Goal: Complete application form: Complete application form

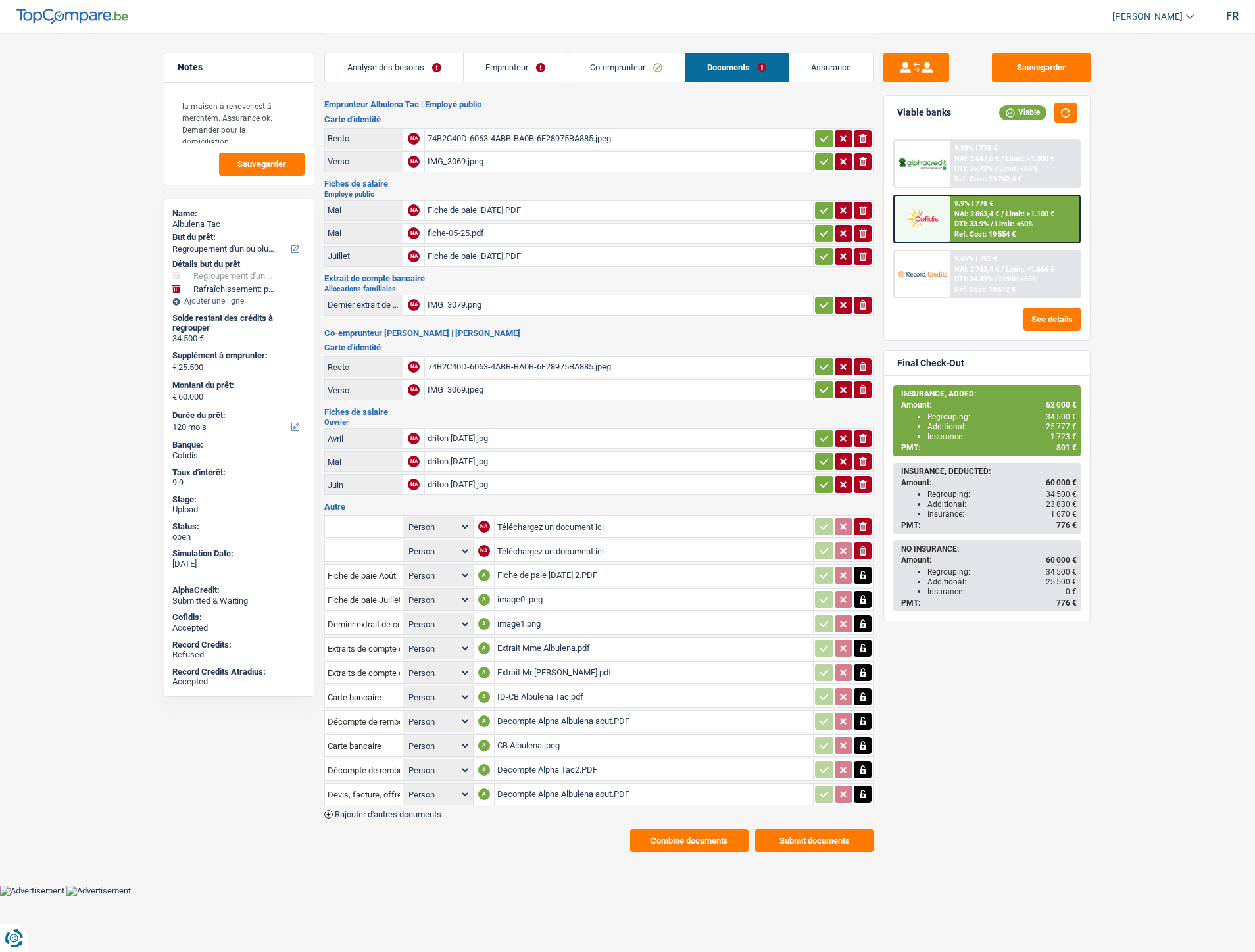
select select "refinancing"
select select "houseOrGarden"
select select "120"
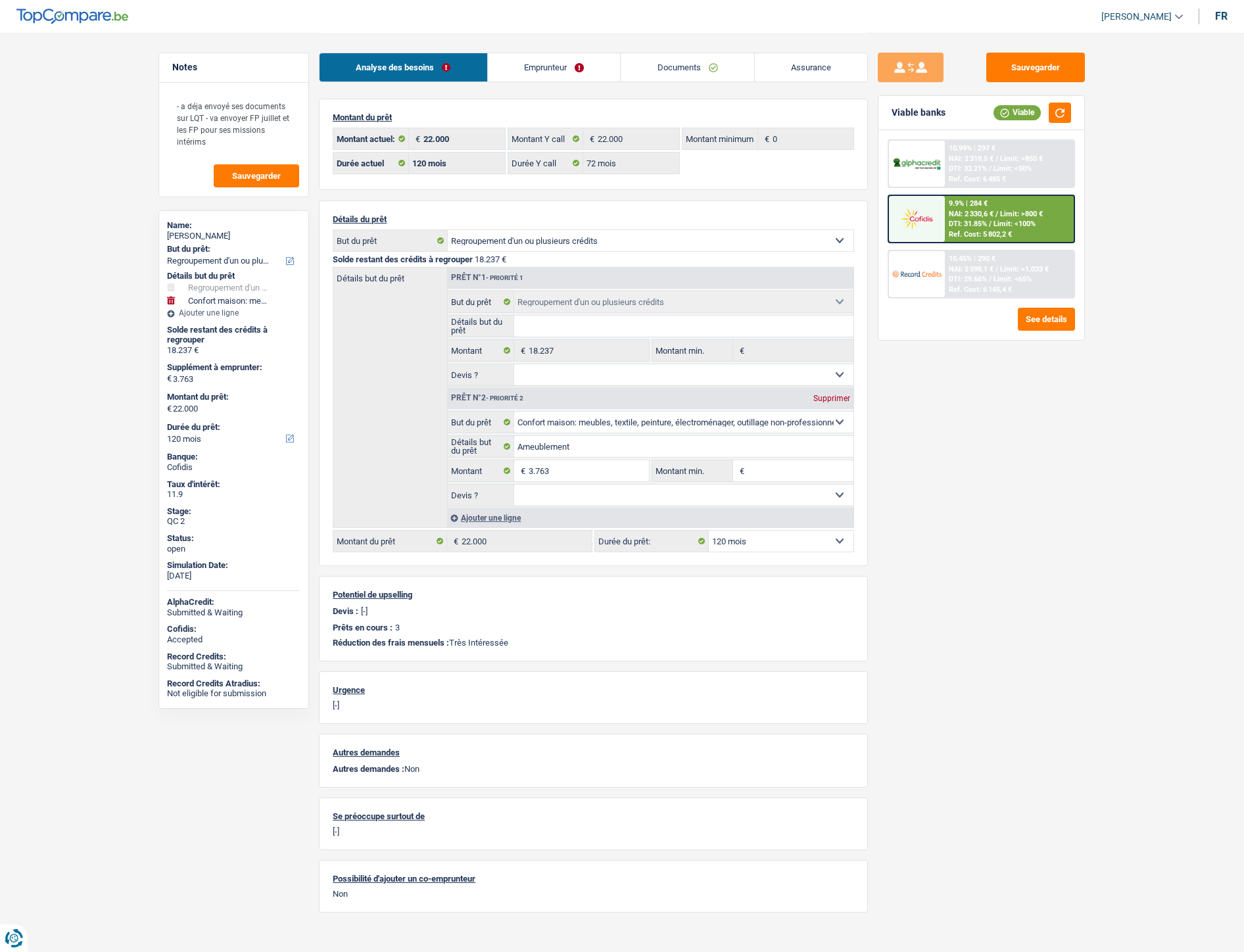
select select "refinancing"
select select "household"
select select "120"
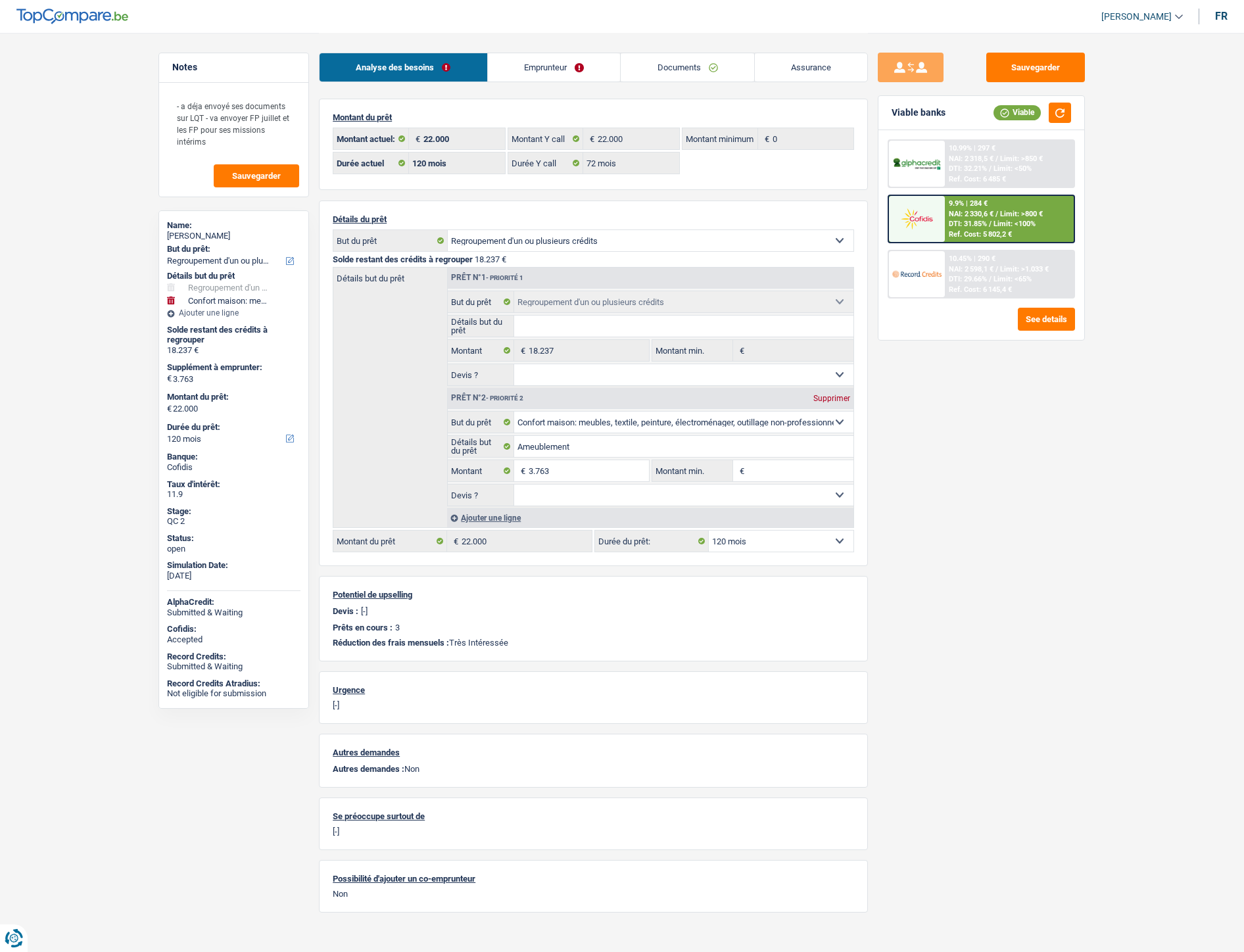
select select "72"
select select "refinancing"
select select "household"
select select "120"
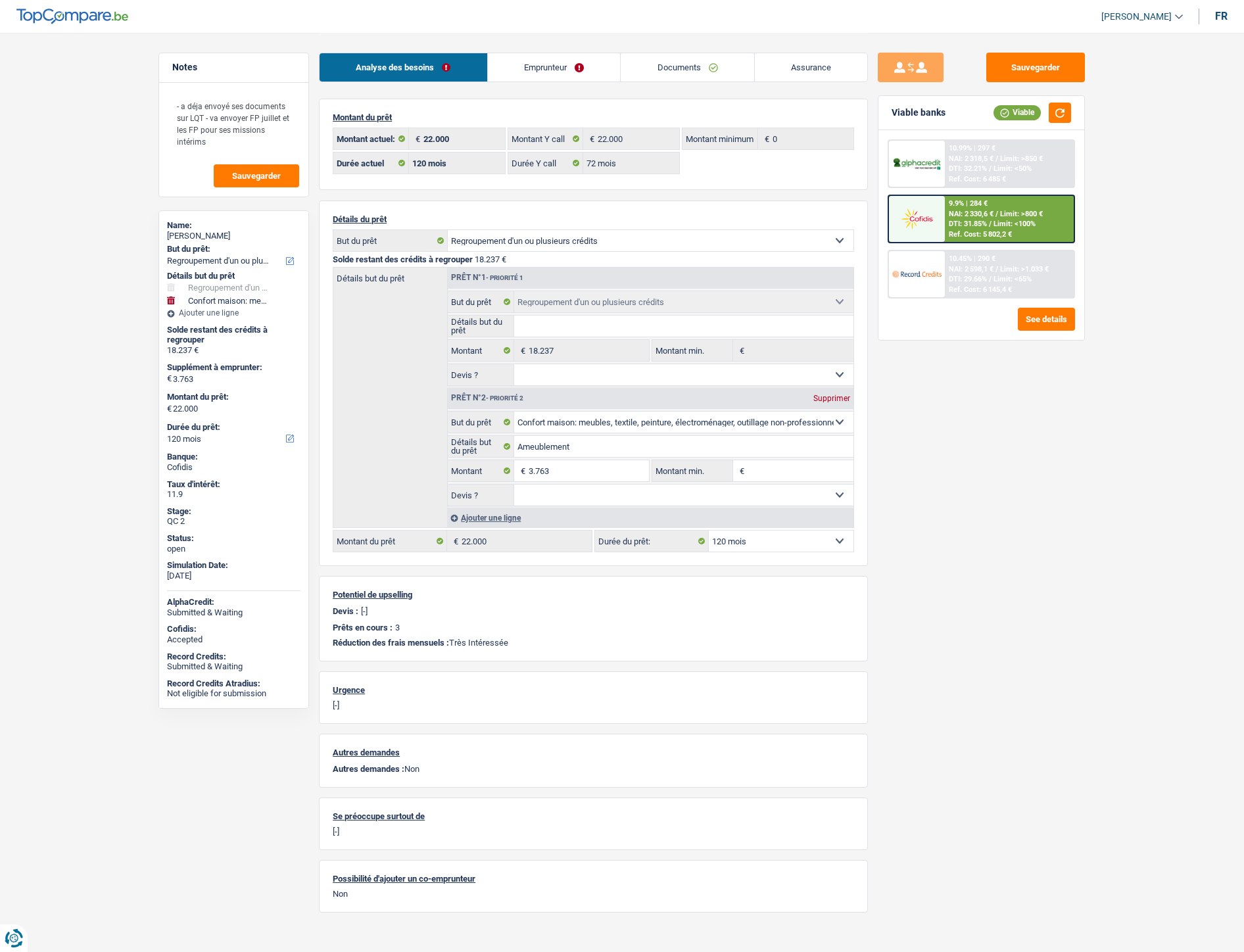
select select "32"
select select "single"
click at [528, 66] on link "Emprunteur" at bounding box center [554, 67] width 133 height 29
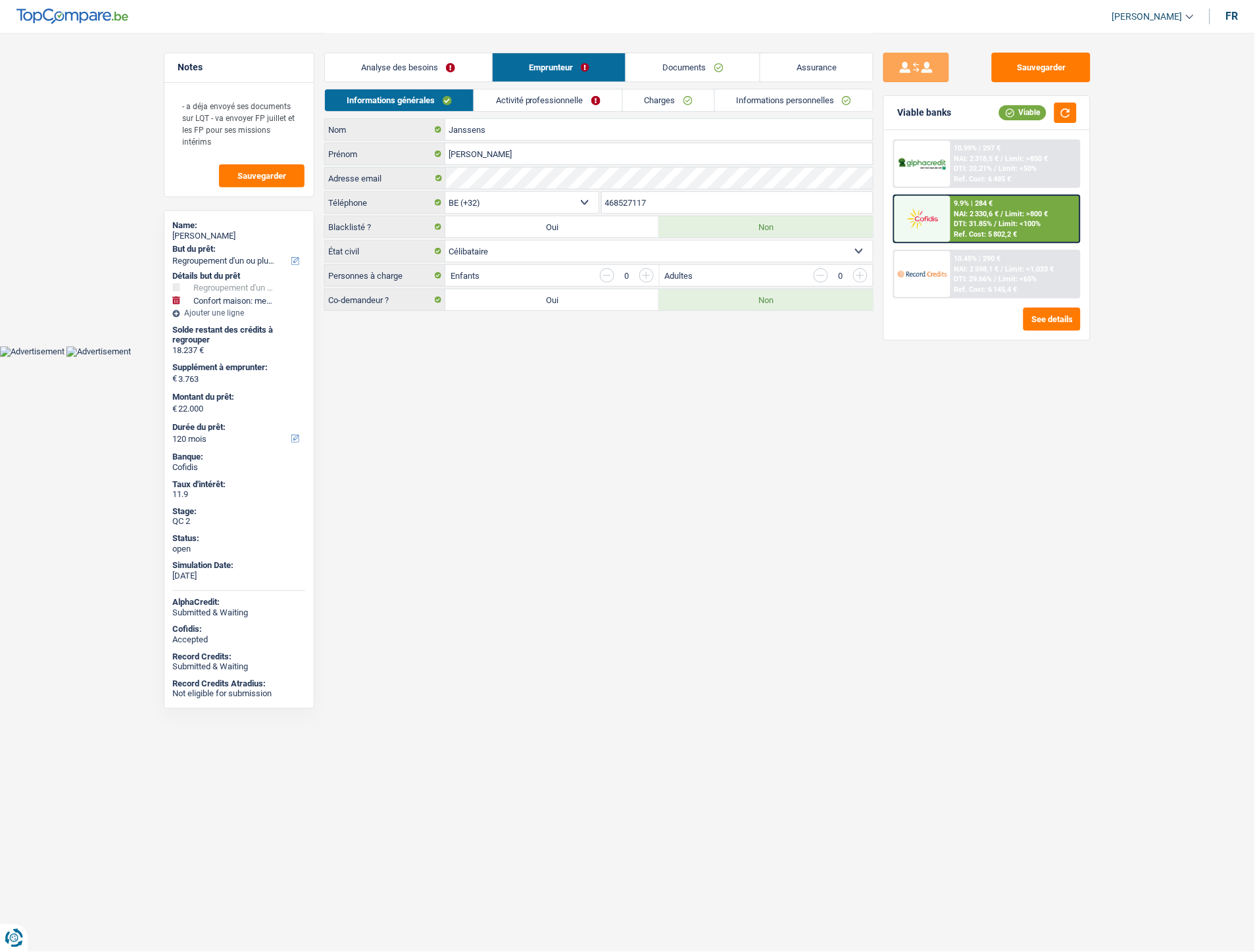
click at [777, 102] on link "Informations personnelles" at bounding box center [794, 100] width 158 height 22
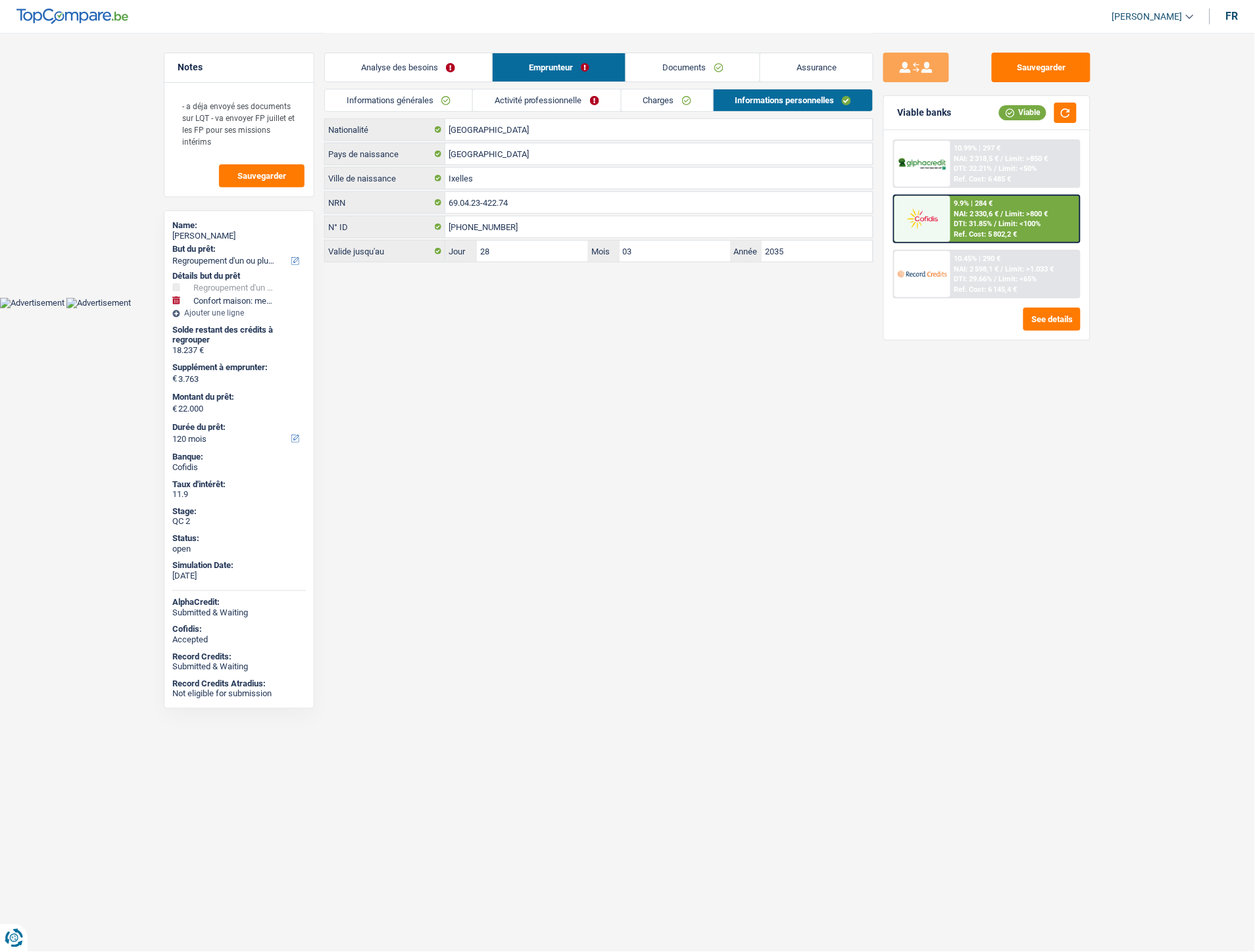
click at [689, 63] on link "Documents" at bounding box center [693, 67] width 134 height 29
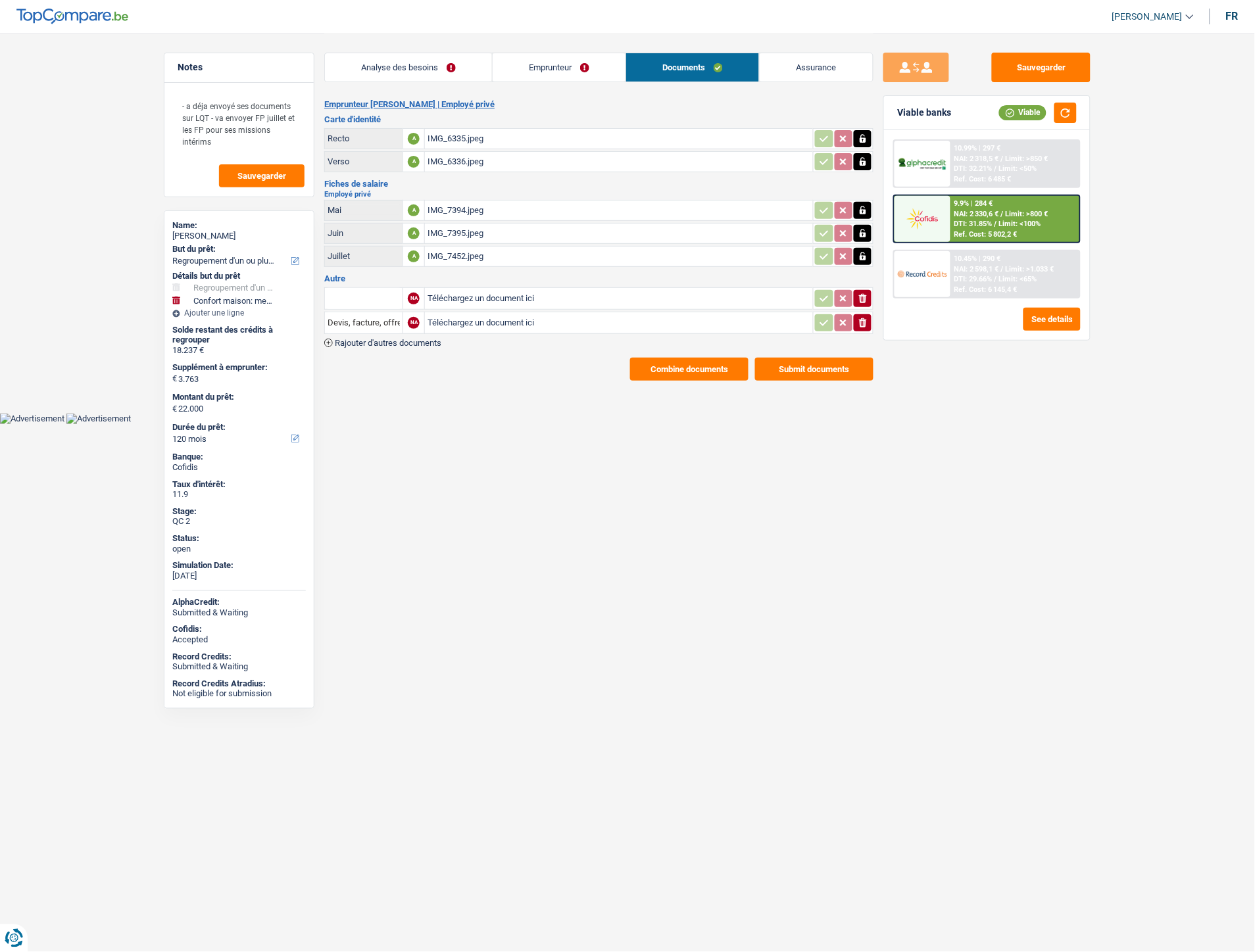
click at [485, 206] on div "IMG_7394.jpeg" at bounding box center [618, 210] width 383 height 20
click at [544, 59] on link "Emprunteur" at bounding box center [559, 67] width 133 height 29
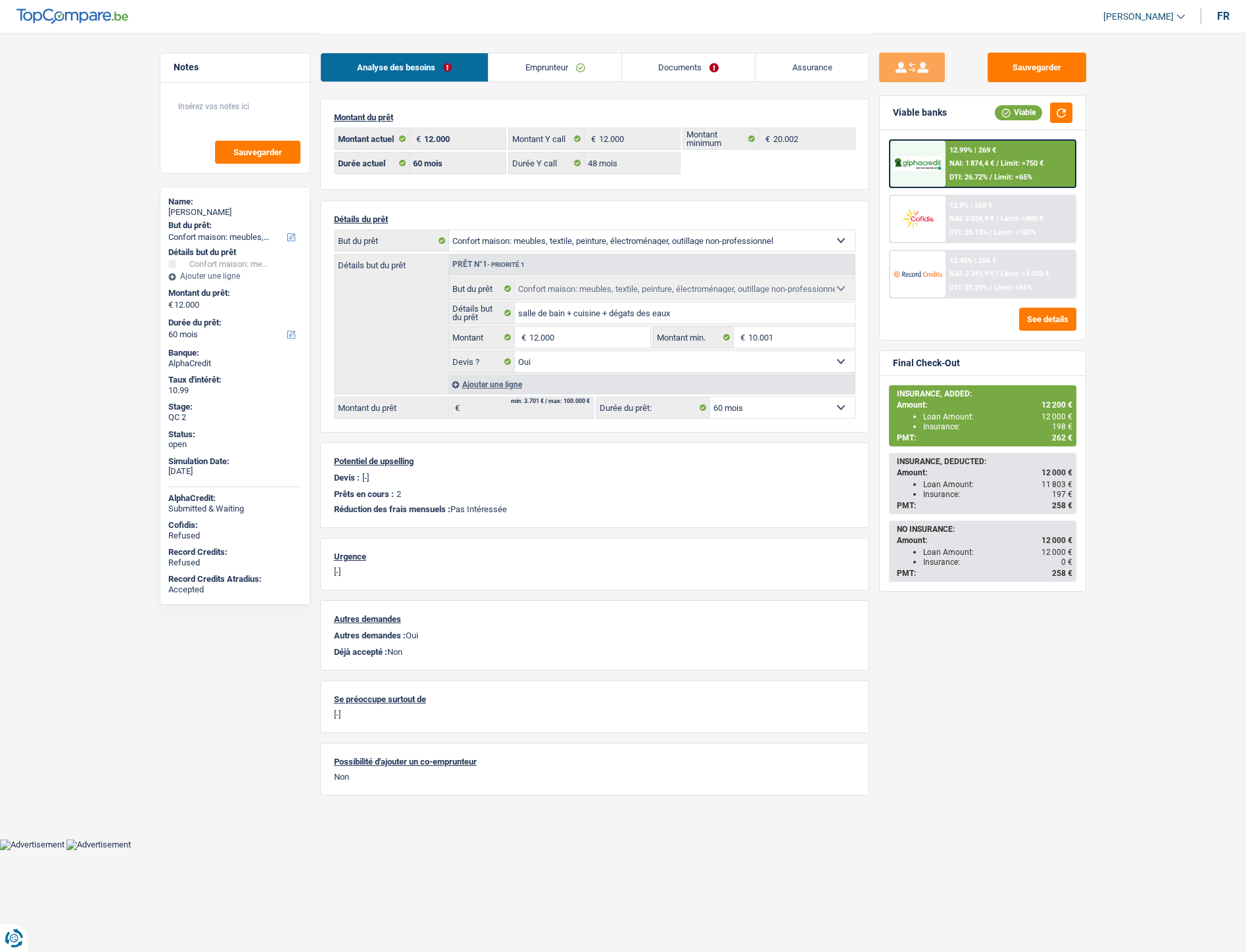
select select "household"
select select "60"
select select "48"
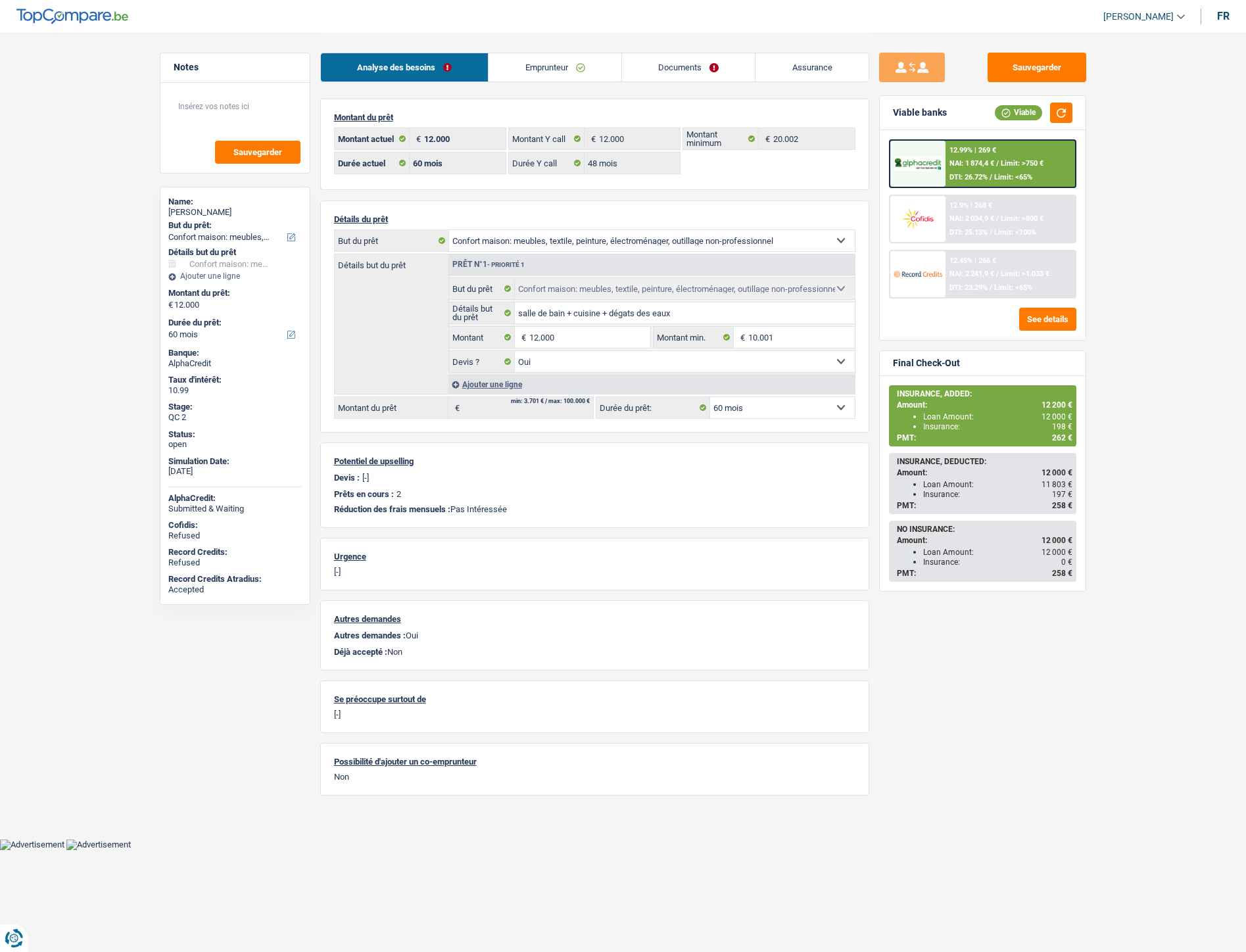
select select "household"
select select "yes"
select select "60"
select select "privateEmployee"
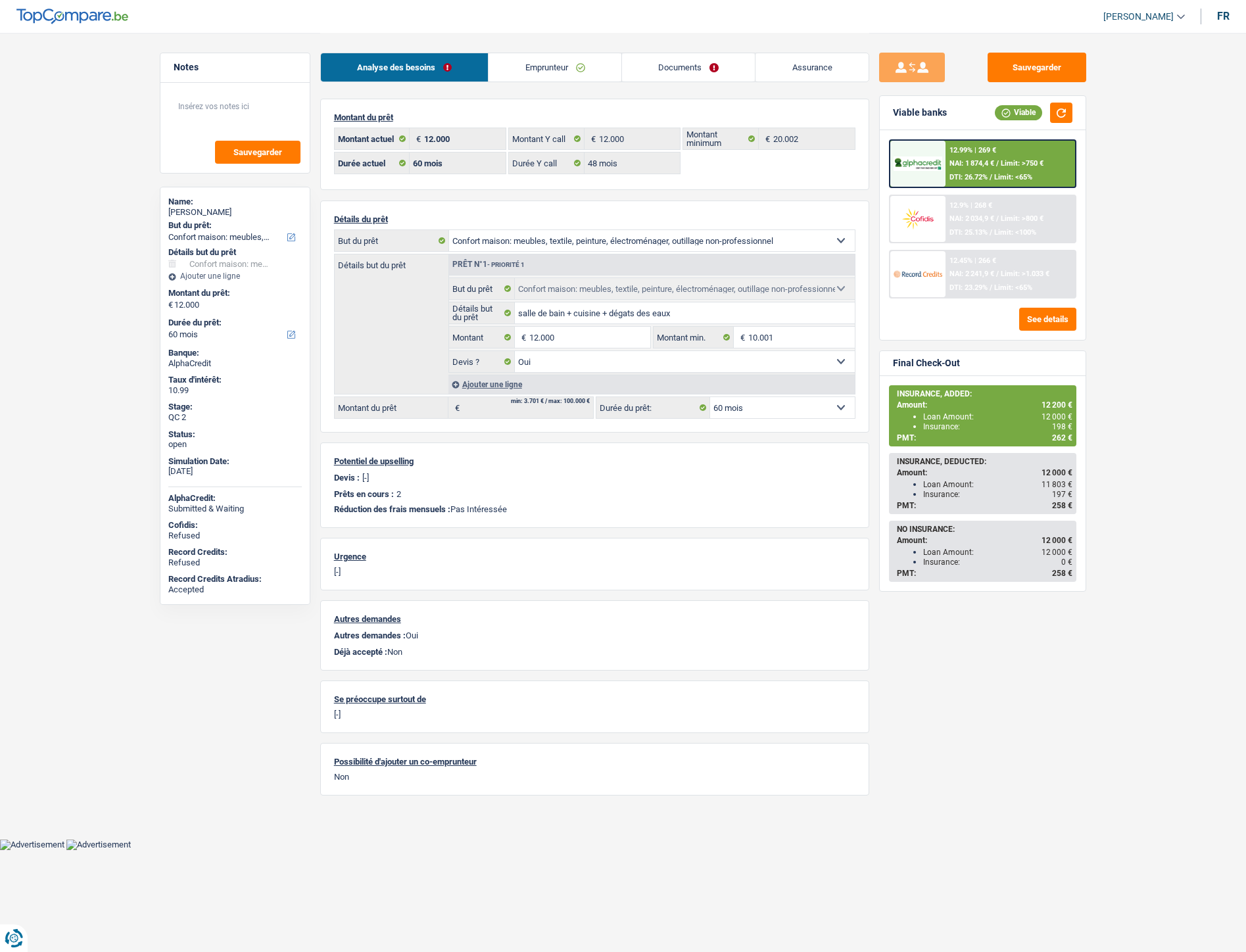
select select "netSalary"
select select "mealVouchers"
click at [555, 67] on link "Emprunteur" at bounding box center [555, 67] width 133 height 29
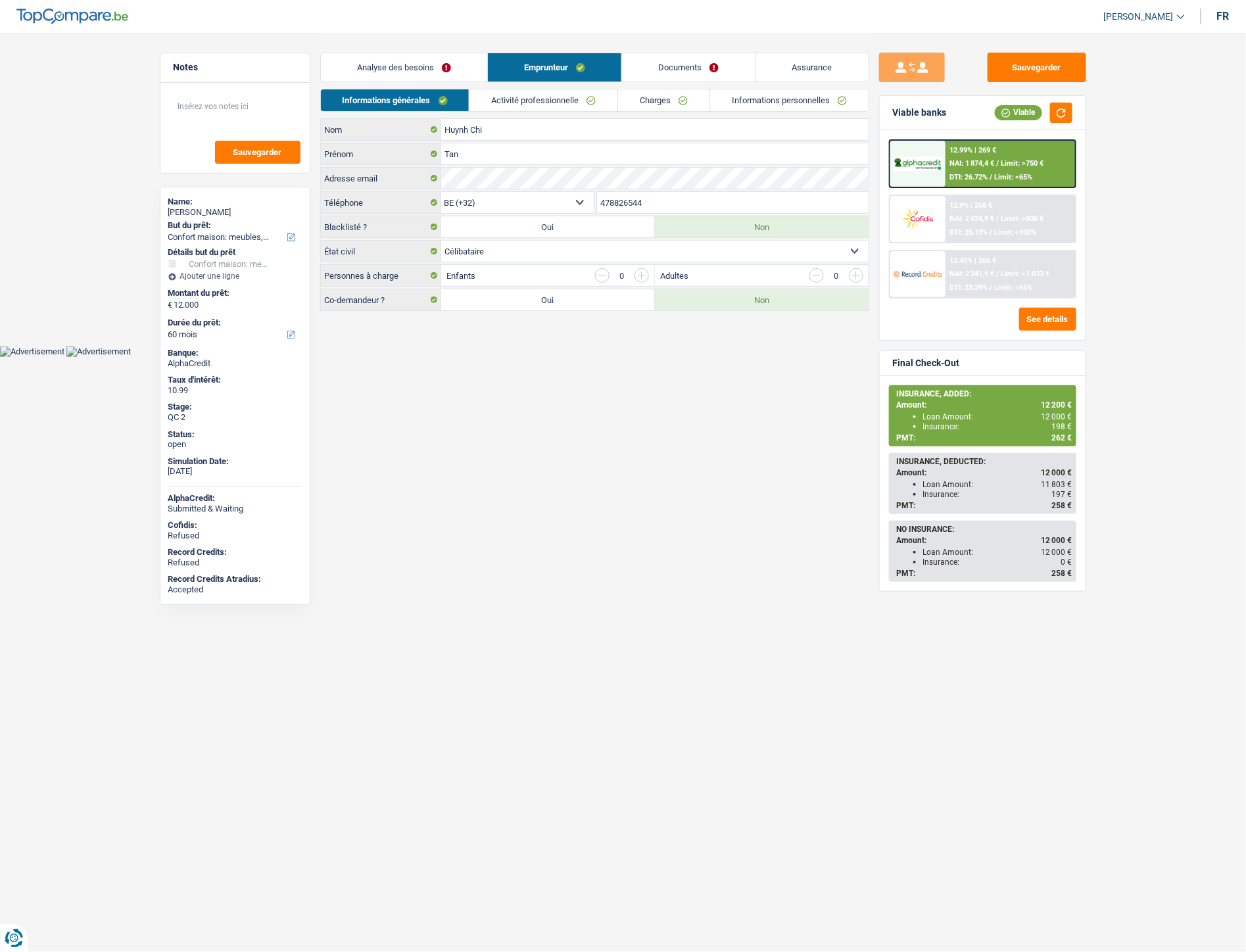
click at [652, 61] on link "Documents" at bounding box center [689, 67] width 133 height 29
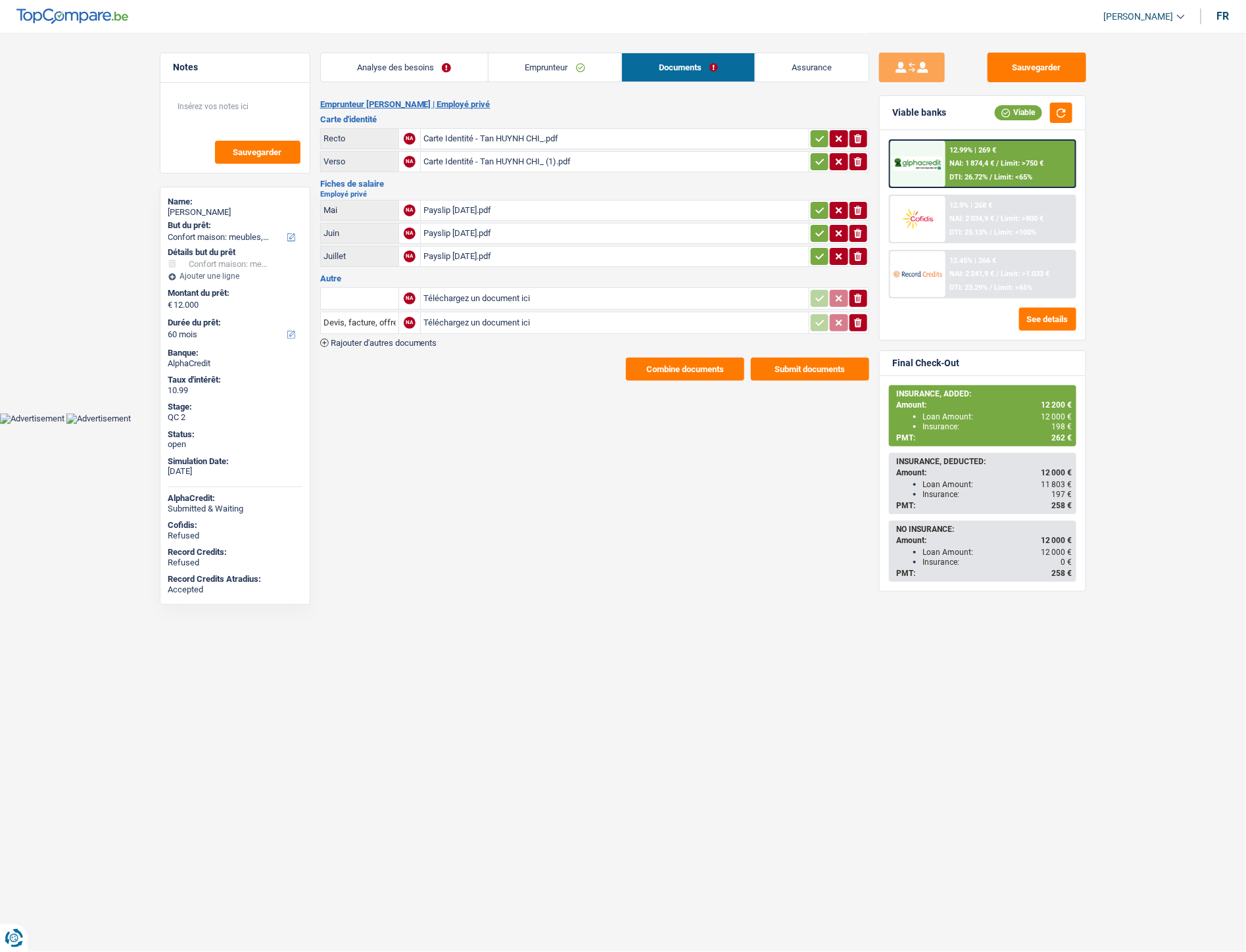
click at [500, 63] on link "Emprunteur" at bounding box center [555, 67] width 133 height 29
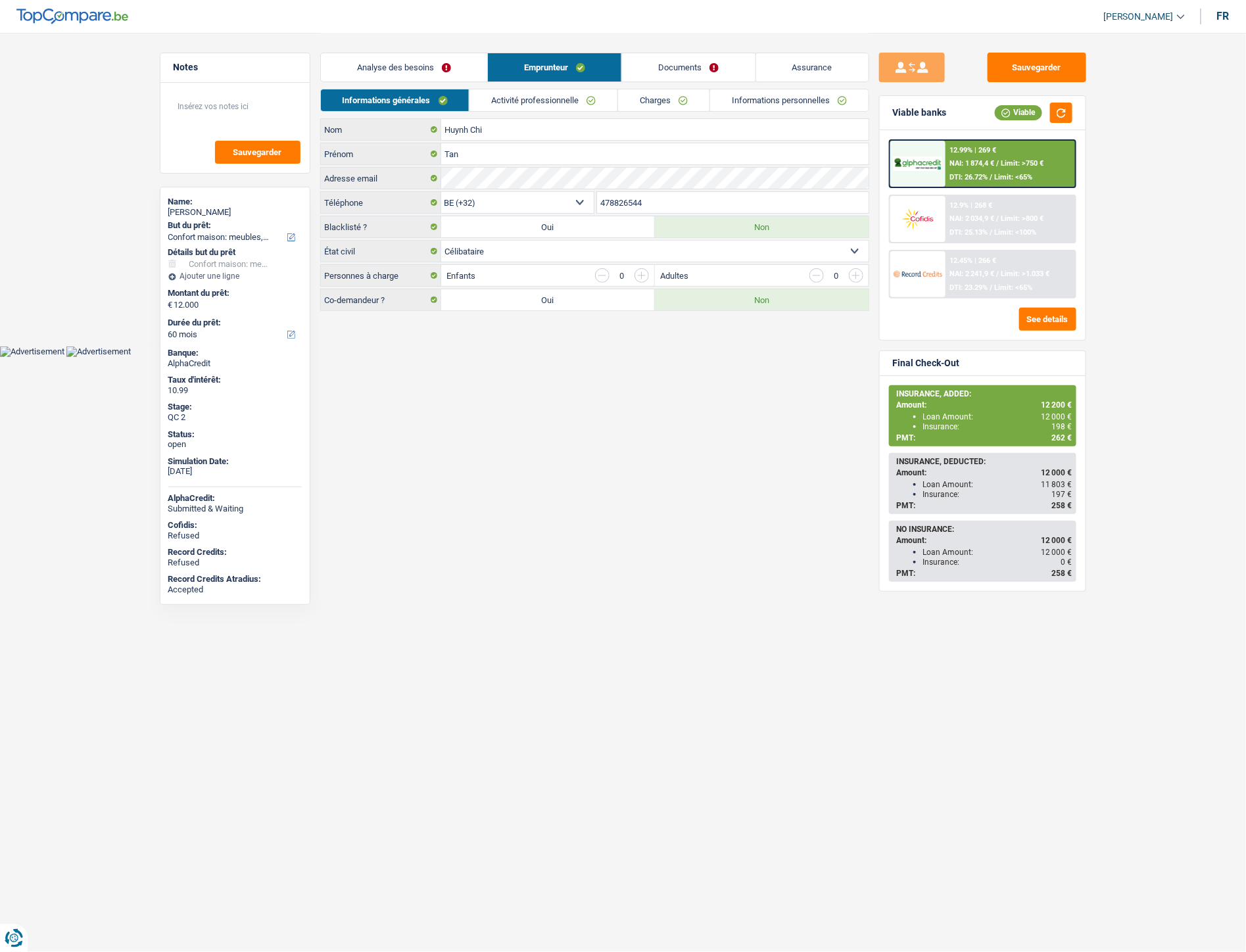
click at [562, 102] on link "Activité professionnelle" at bounding box center [544, 100] width 148 height 22
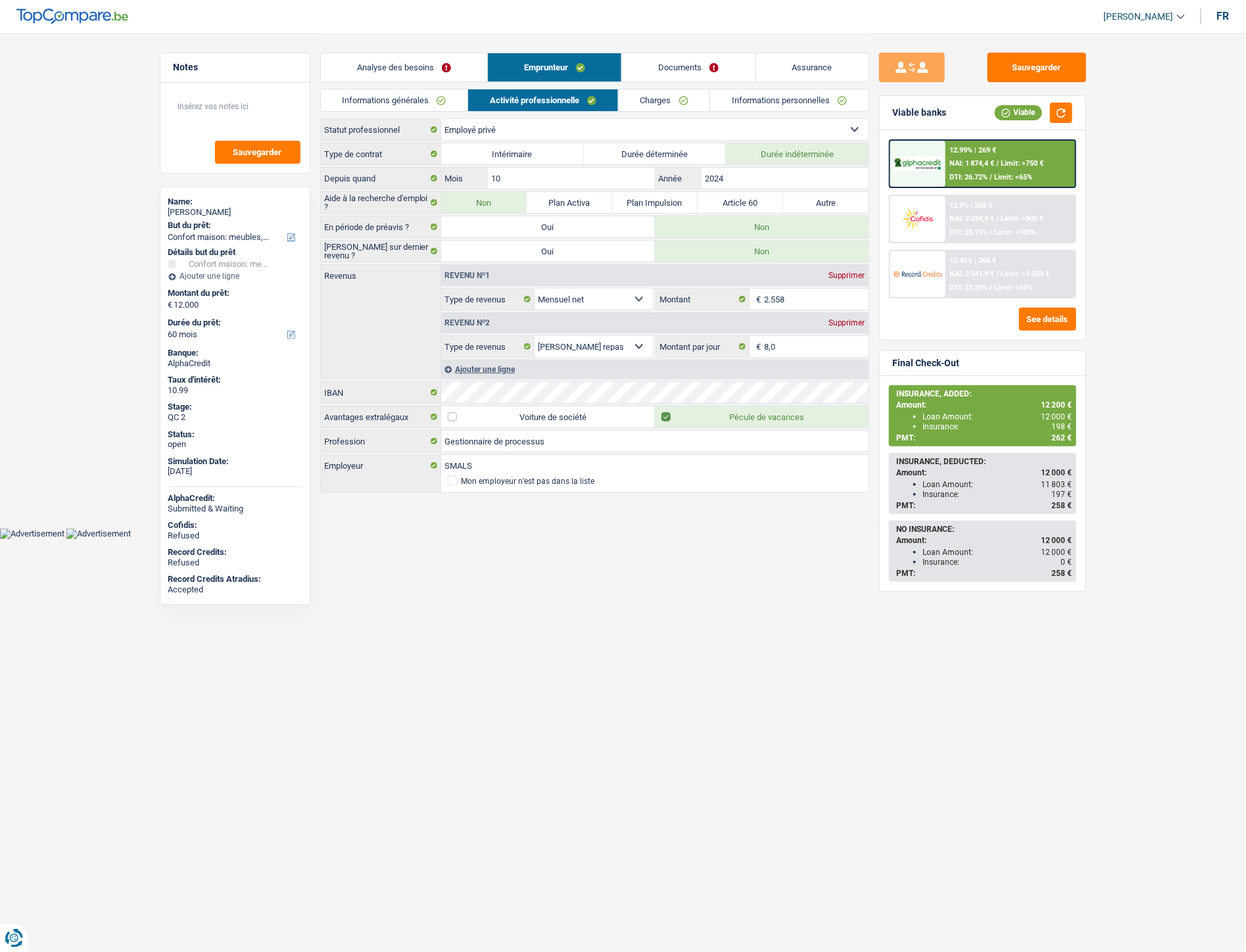
click at [645, 95] on link "Charges" at bounding box center [664, 100] width 91 height 22
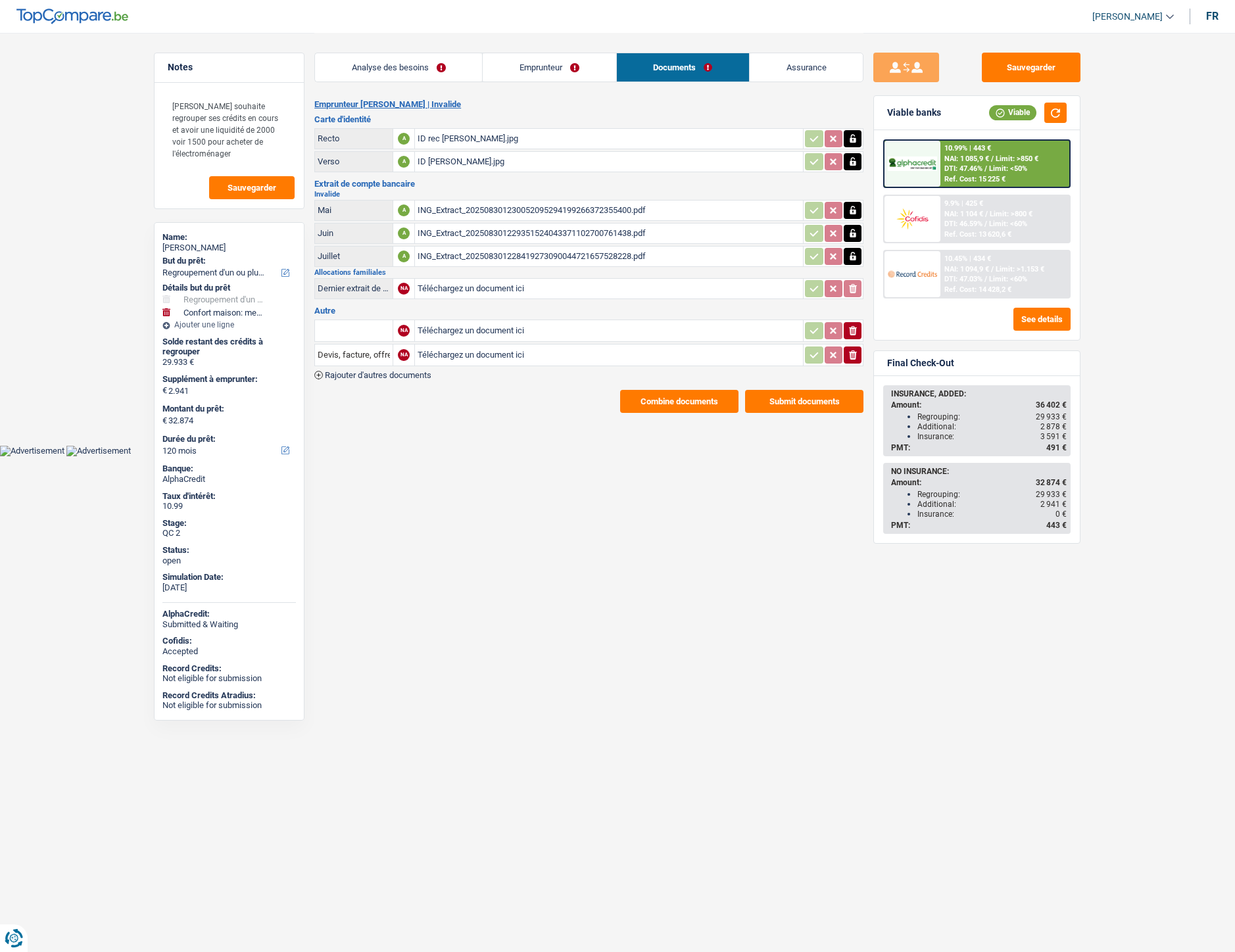
select select "refinancing"
select select "household"
select select "120"
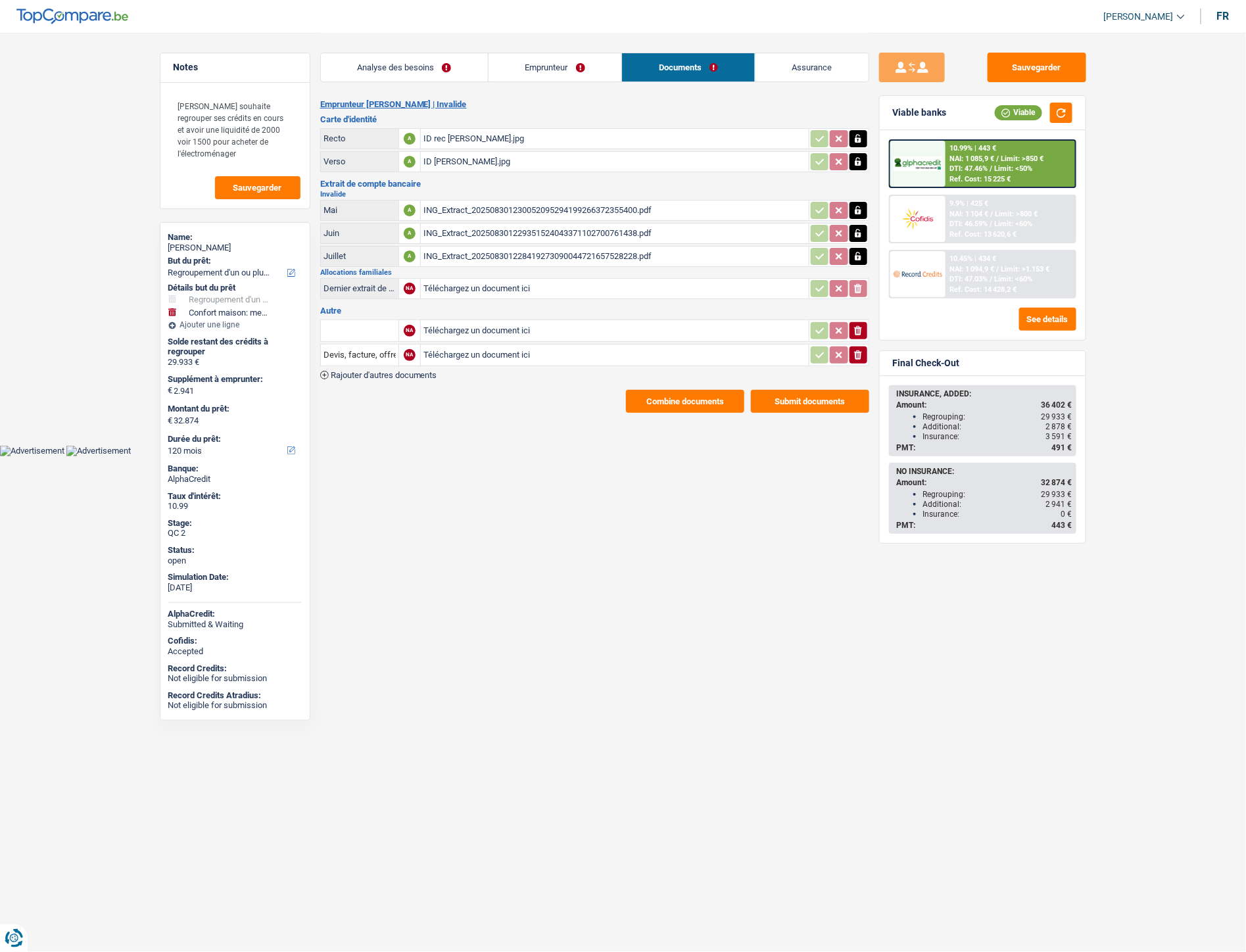
click at [541, 208] on div "ING_Extract_202508301230052095294199266372355400.pdf" at bounding box center [615, 210] width 383 height 20
click at [511, 209] on div "ING_Extract_202508301230052095294199266372355400.pdf" at bounding box center [615, 210] width 383 height 20
click at [476, 227] on div "ING_Extract_202508301229351524043371102700761438.pdf" at bounding box center [615, 233] width 383 height 20
click at [504, 209] on div "ING_Extract_202508301230052095294199266372355400.pdf" at bounding box center [615, 210] width 383 height 20
click at [484, 254] on div "ING_Extract_202508301228419273090044721657528228.pdf" at bounding box center [615, 256] width 383 height 20
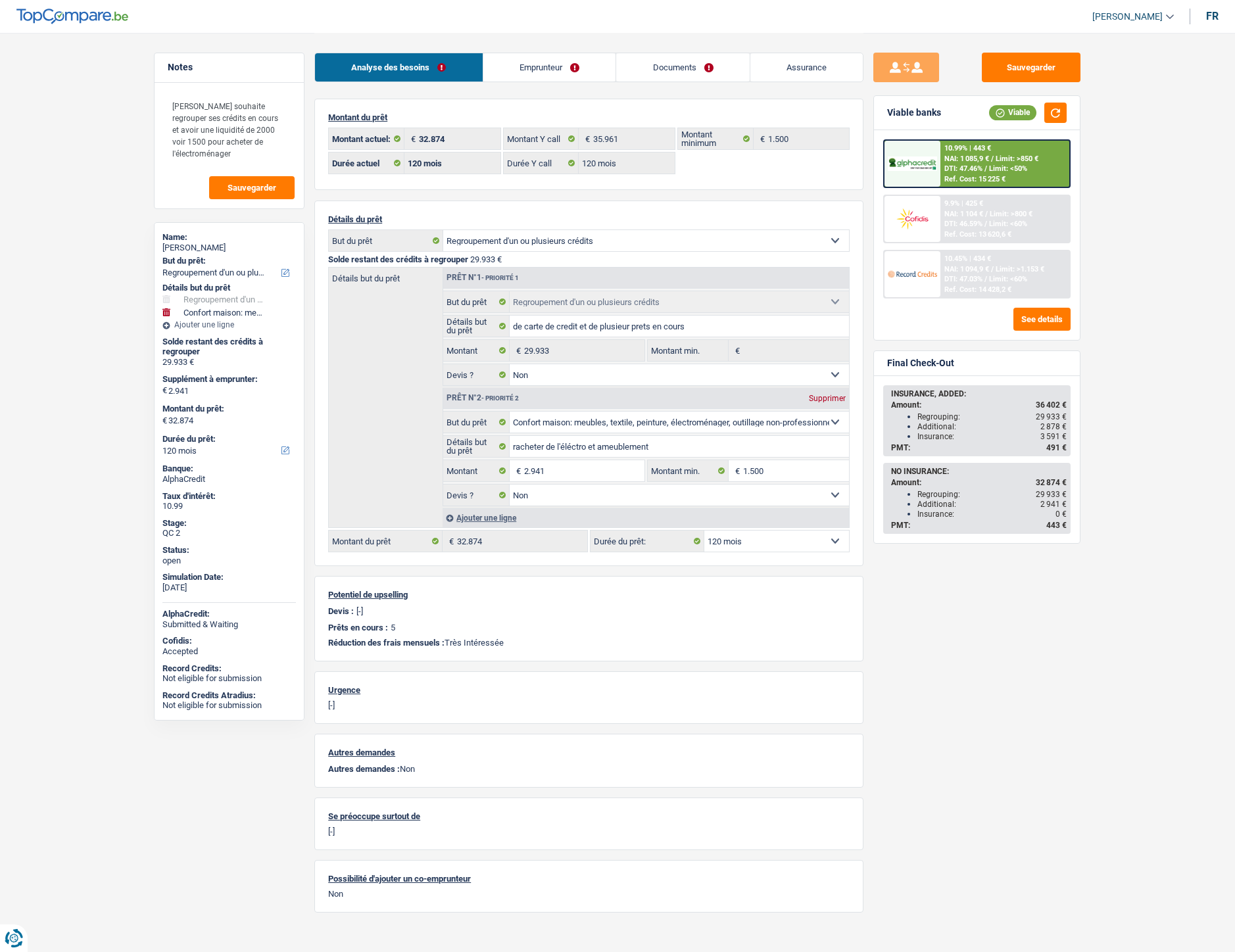
select select "refinancing"
select select "household"
select select "120"
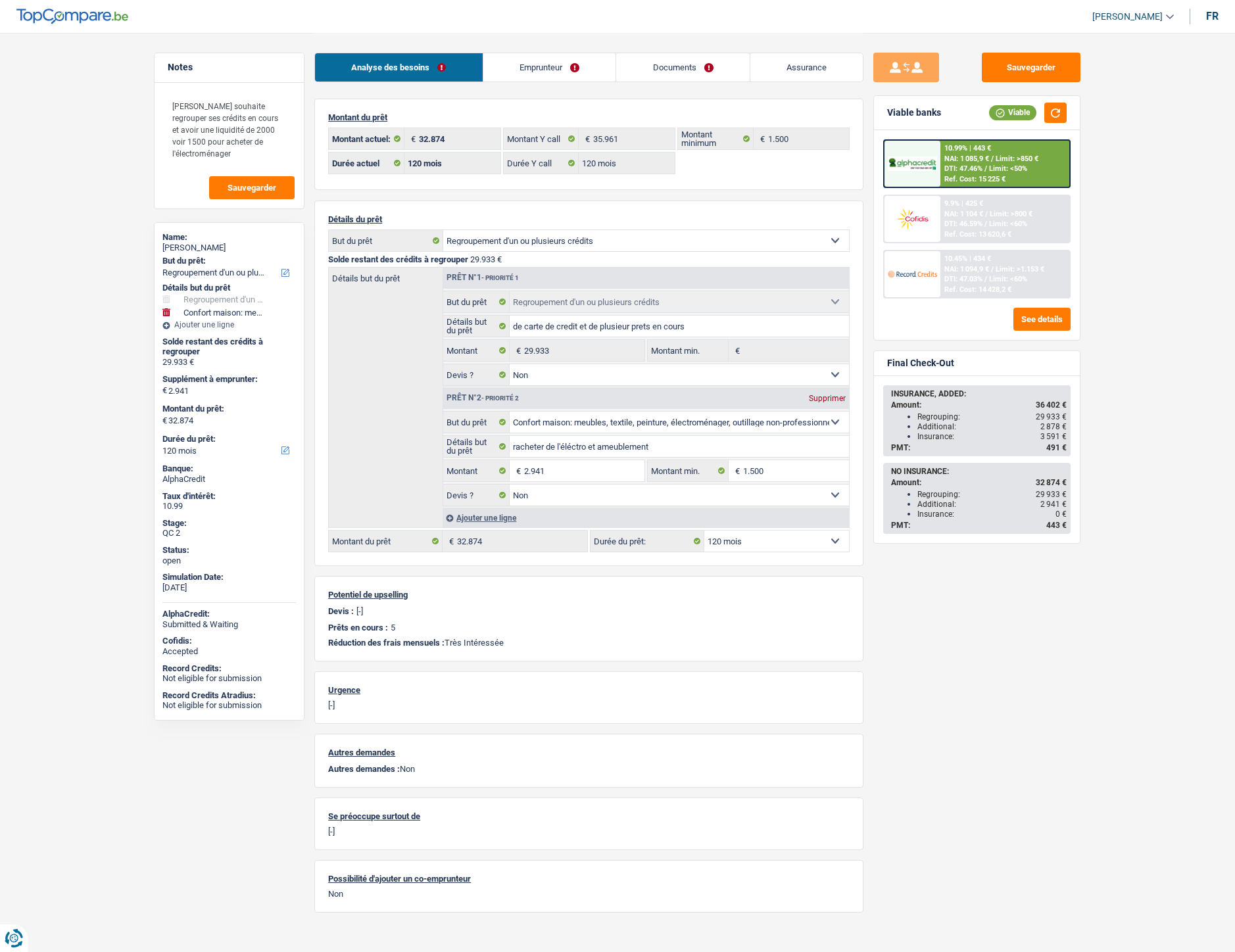
select select "120"
select select "refinancing"
select select "false"
select select "household"
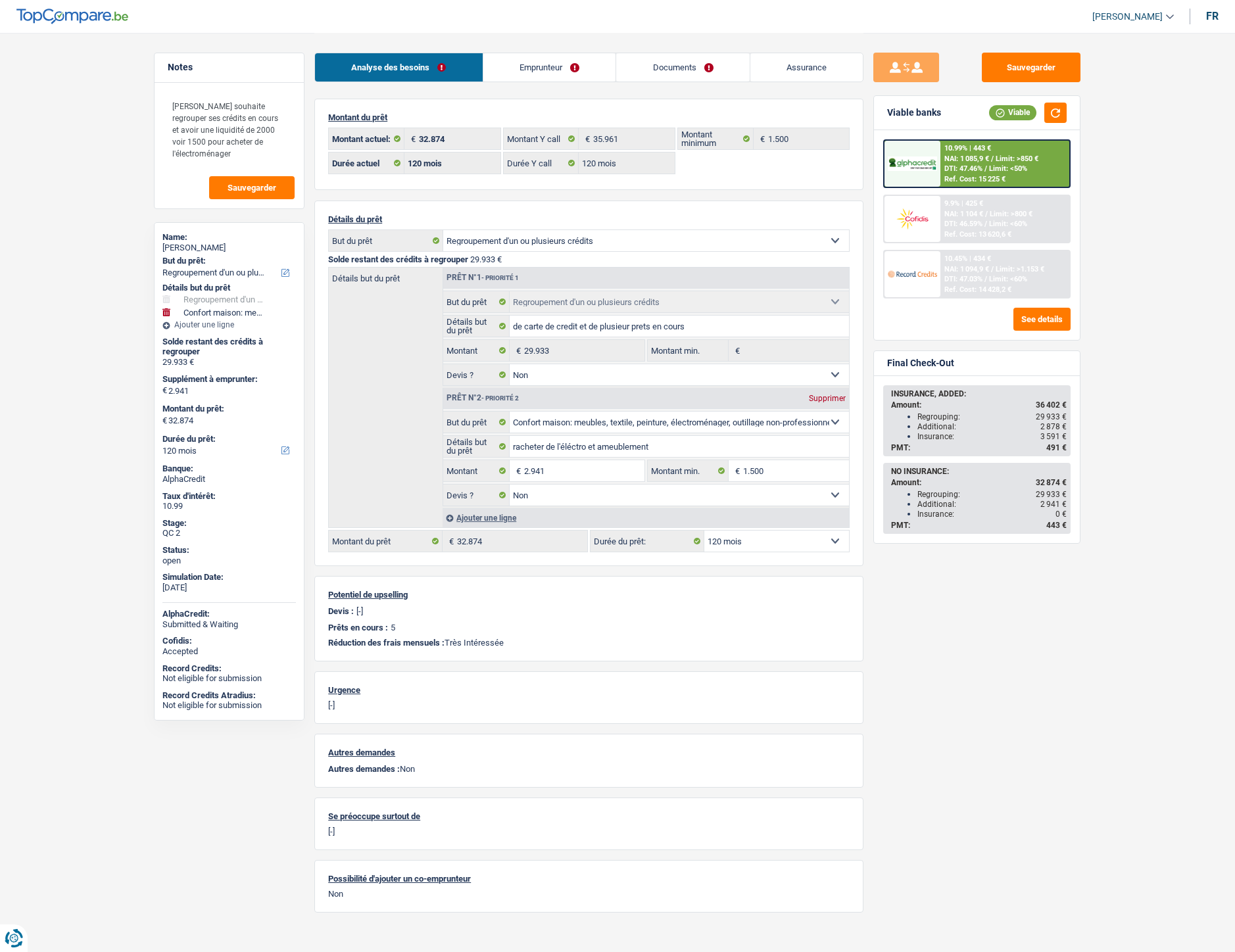
select select "false"
select select "120"
select select "rents"
select select "BE"
select select "cardOrCredit"
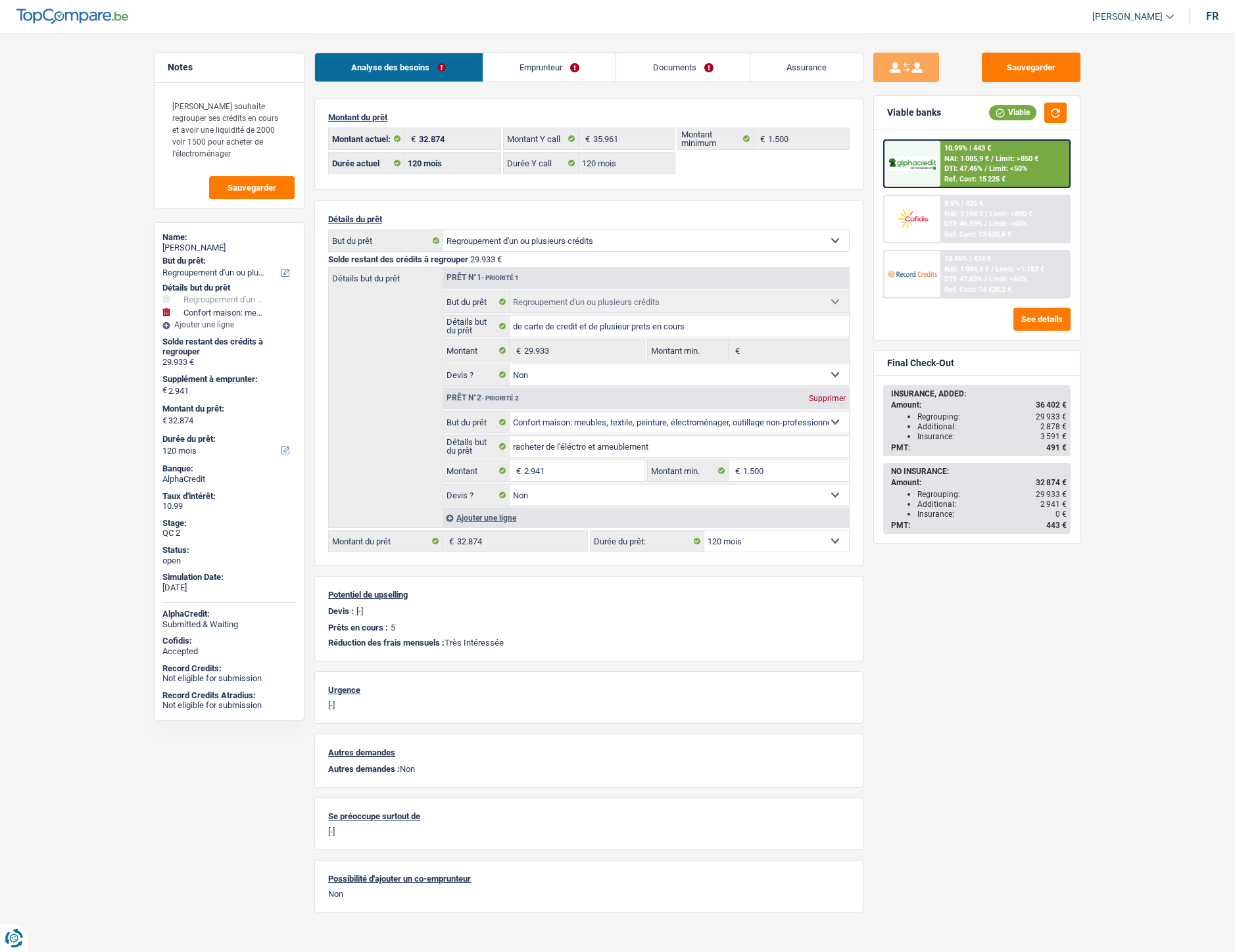
select select "personalSale"
select select "24"
select select "cardOrCredit"
select select "personalLoan"
select select "homeFurnishingOrRelocation"
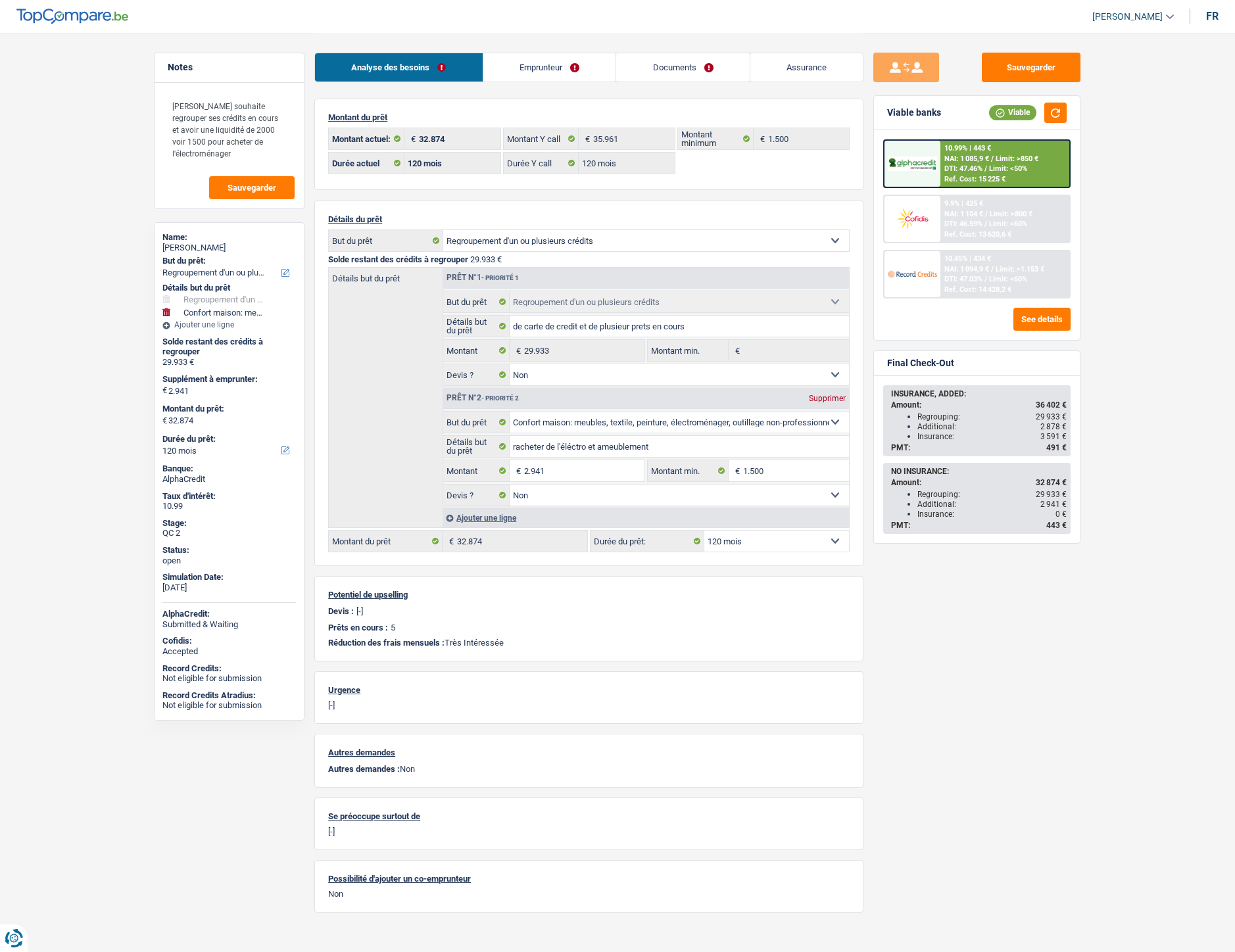
select select "36"
select select "creditConsolidation"
select select "120"
drag, startPoint x: 0, startPoint y: 0, endPoint x: 540, endPoint y: 74, distance: 545.0
click at [540, 74] on link "Emprunteur" at bounding box center [549, 67] width 133 height 29
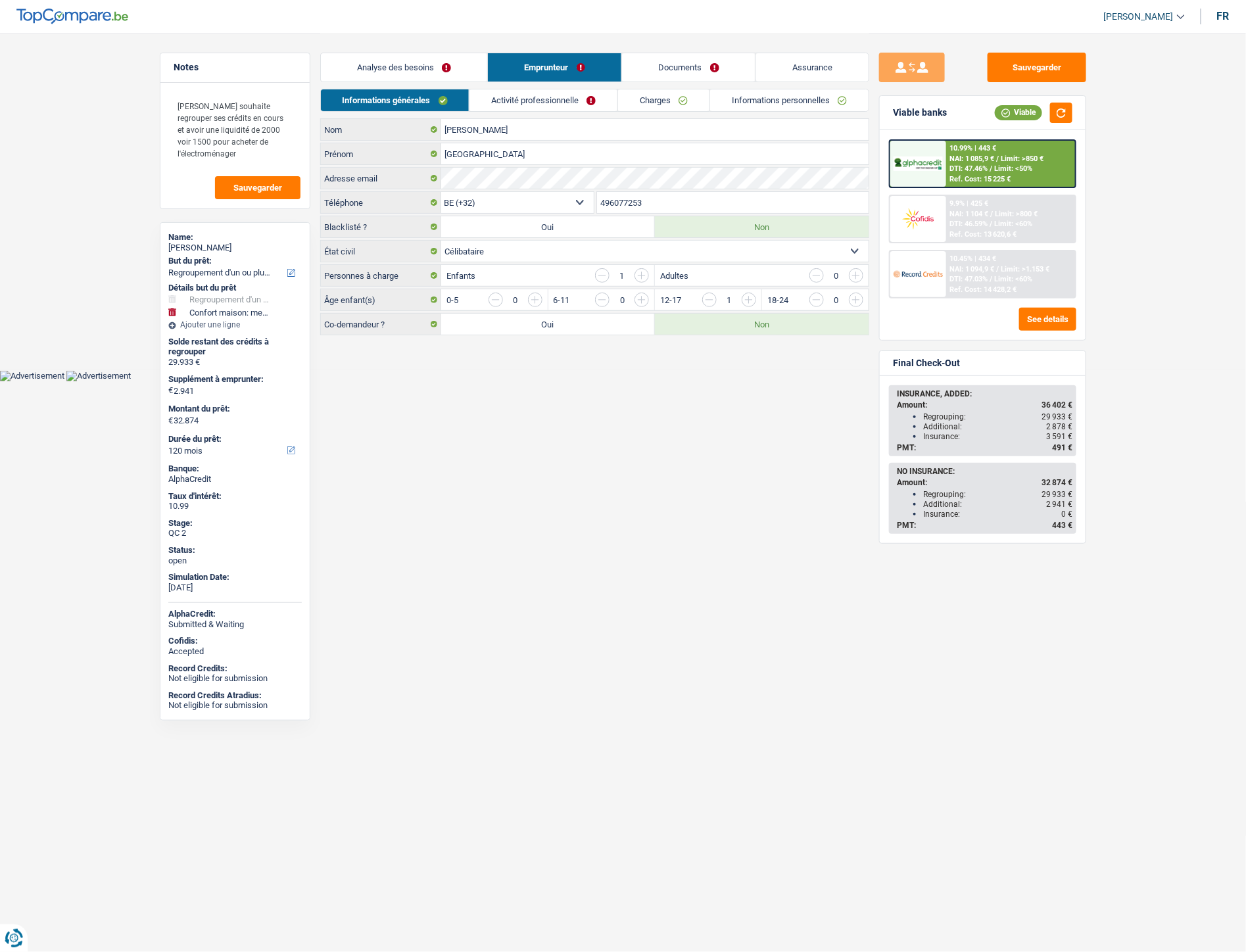
click at [643, 102] on link "Charges" at bounding box center [663, 100] width 91 height 22
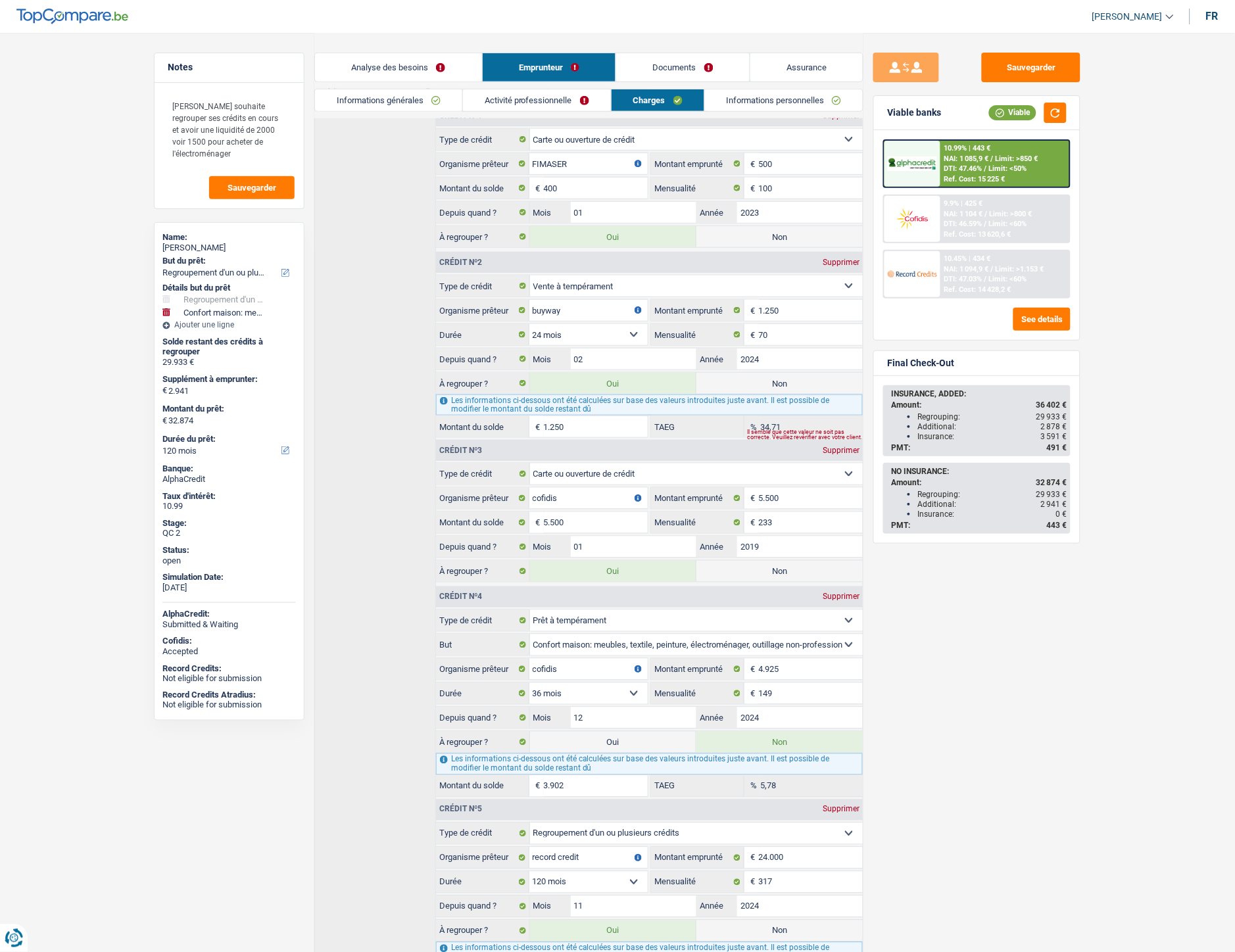
scroll to position [47, 0]
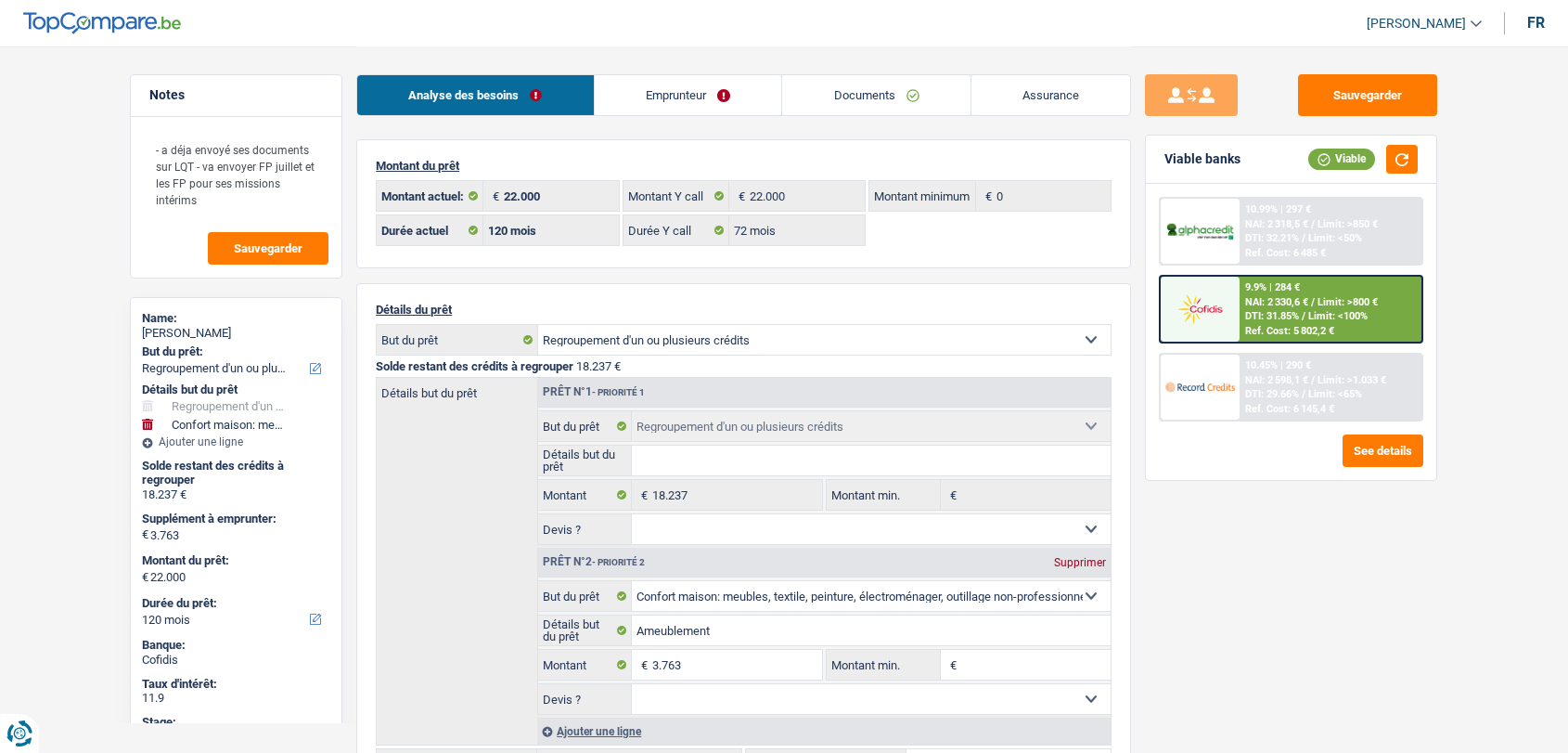
select select "refinancing"
select select "household"
select select "120"
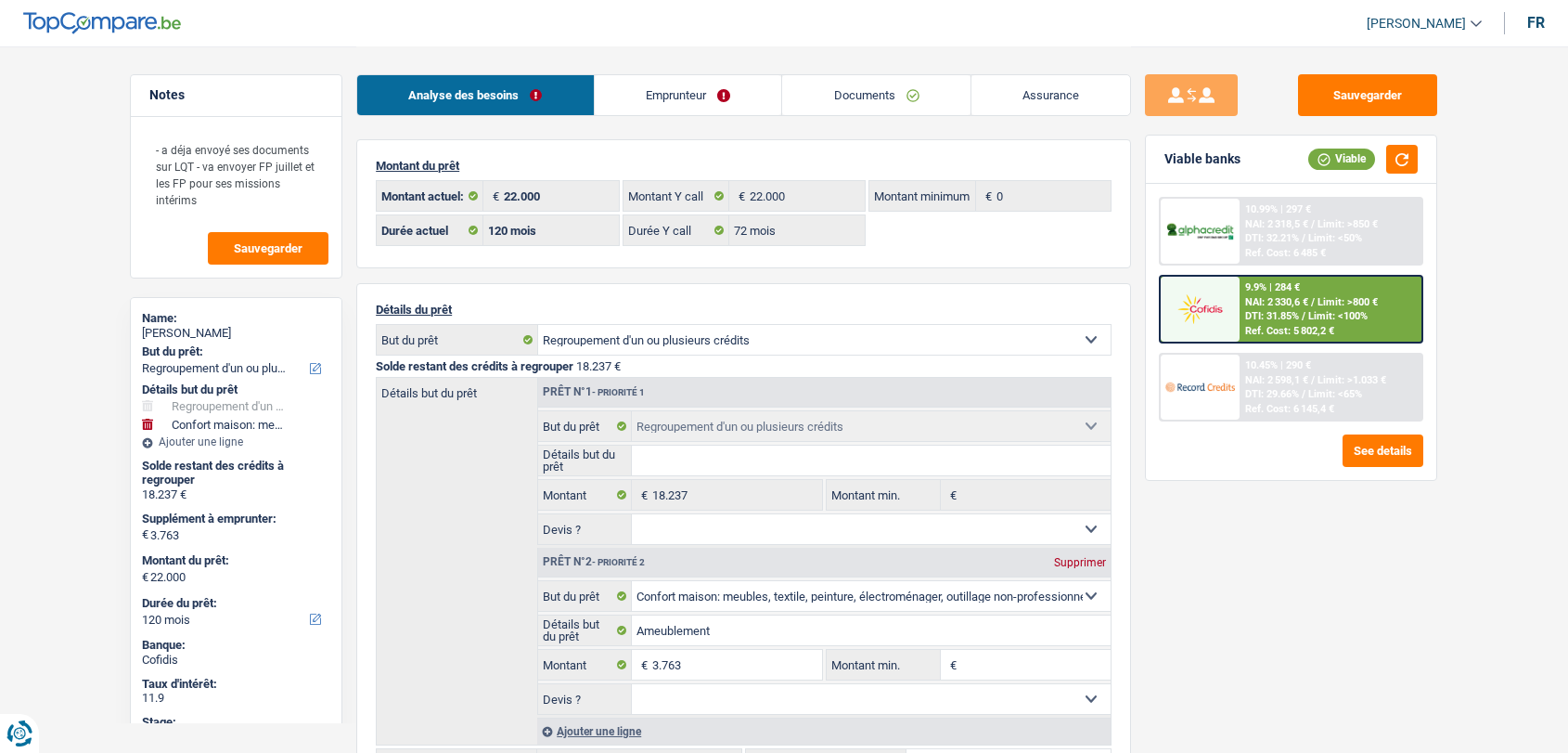
select select "72"
select select "refinancing"
select select "household"
select select "120"
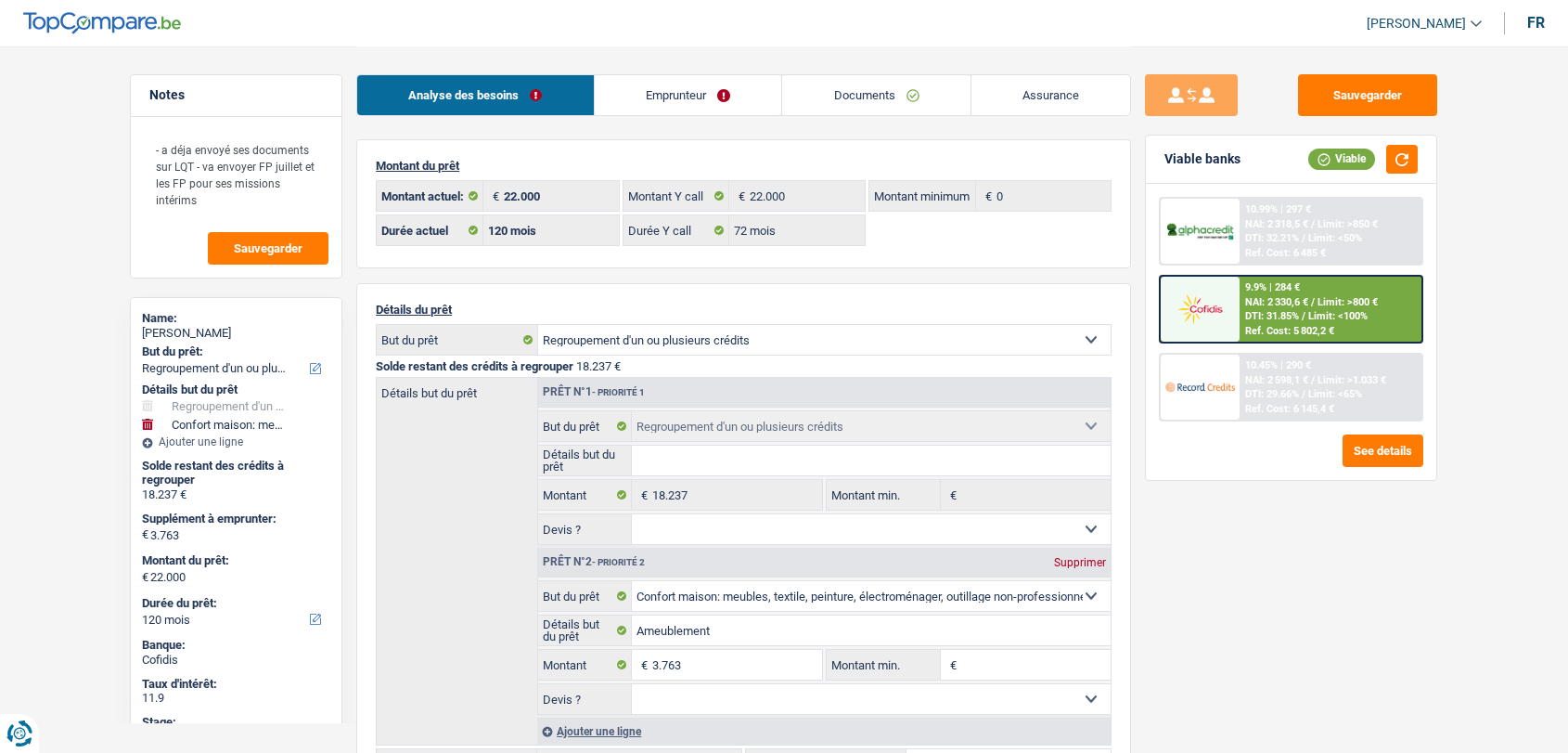
select select "rents"
select select "BE"
select select "cardOrCredit"
select select "personalLoan"
select select "other"
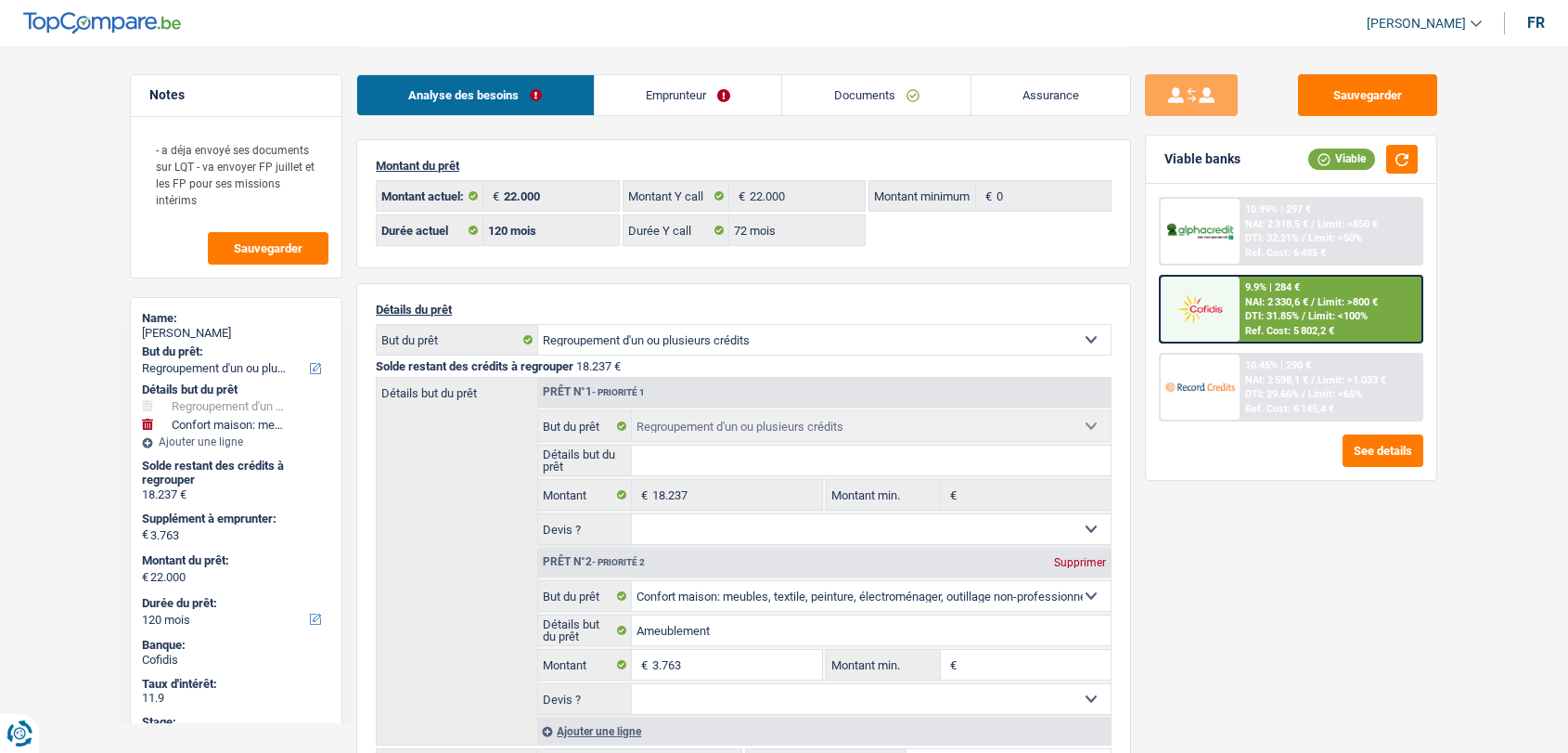
select select "60"
select select "cardOrCredit"
click at [661, 100] on link "Emprunteur" at bounding box center [689, 94] width 188 height 40
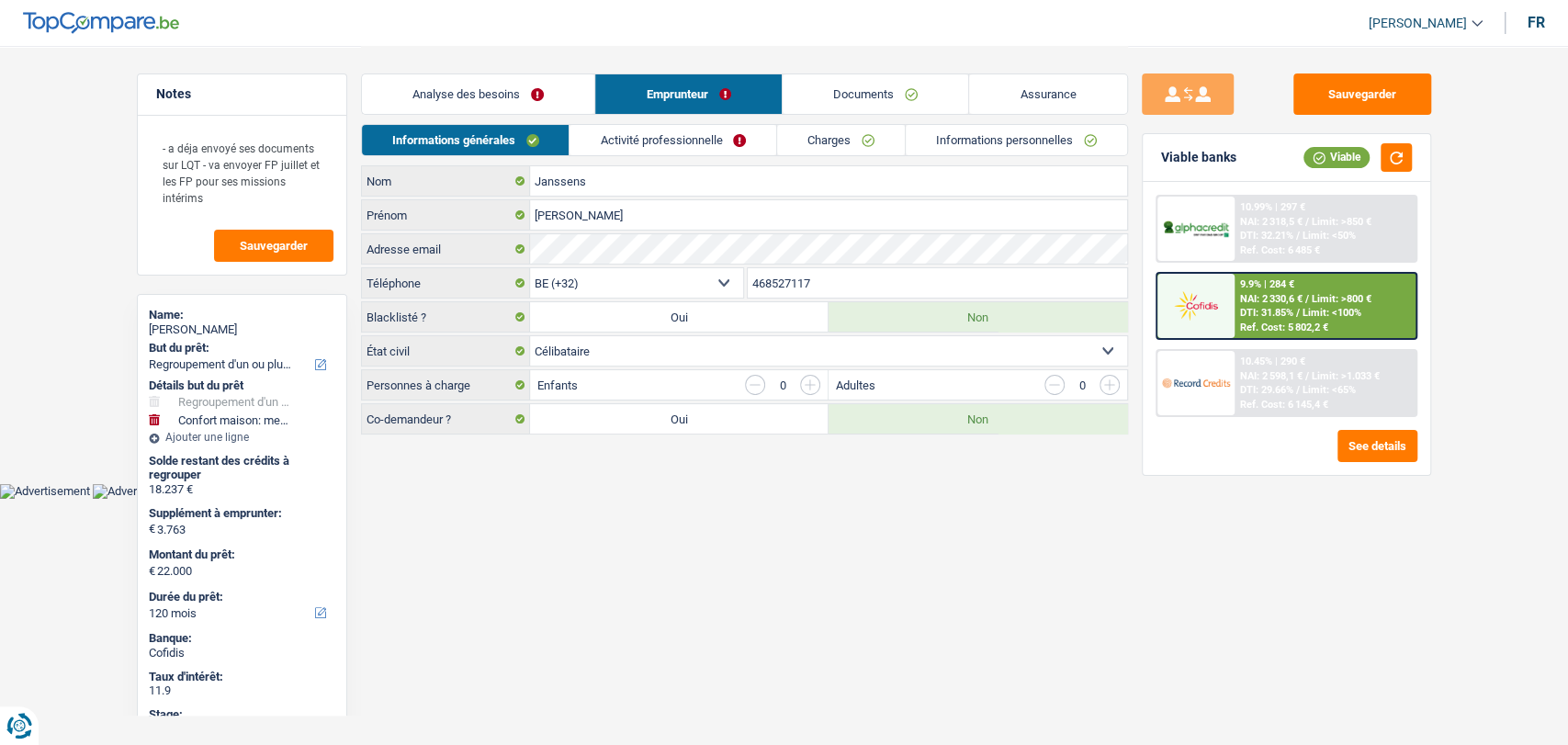
click at [801, 141] on link "Charges" at bounding box center [840, 139] width 128 height 30
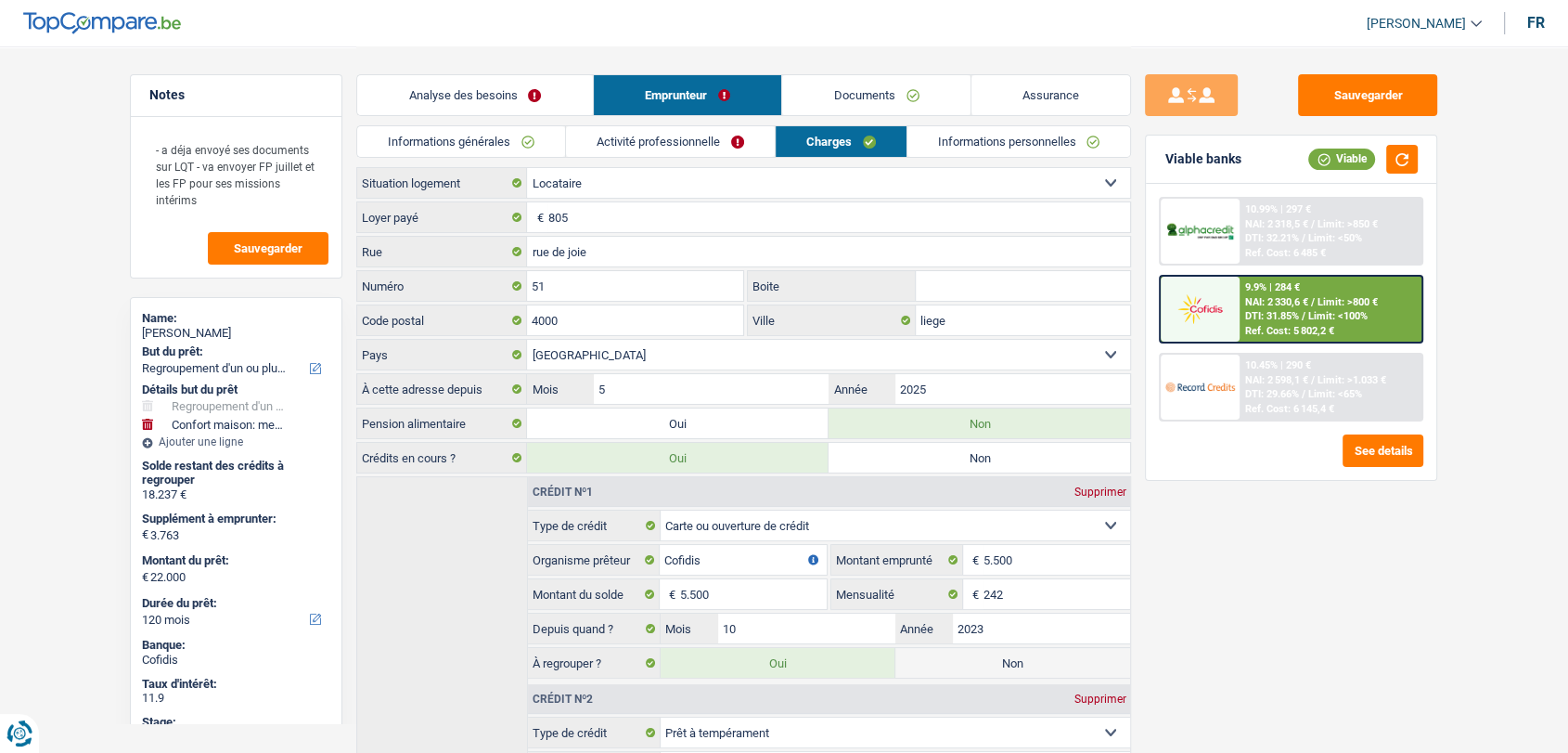
click at [840, 98] on link "Documents" at bounding box center [876, 94] width 189 height 40
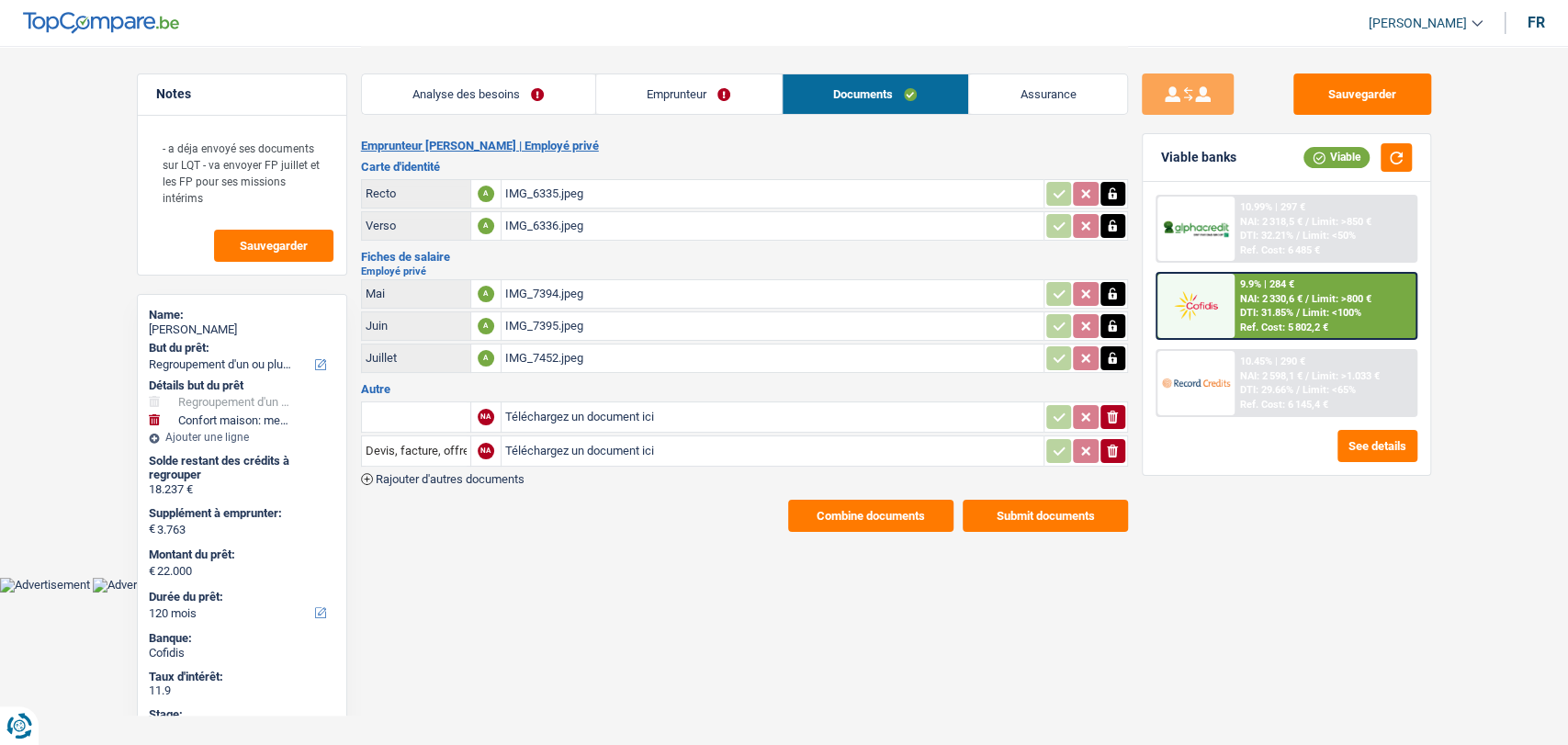
click at [711, 97] on link "Emprunteur" at bounding box center [688, 93] width 186 height 40
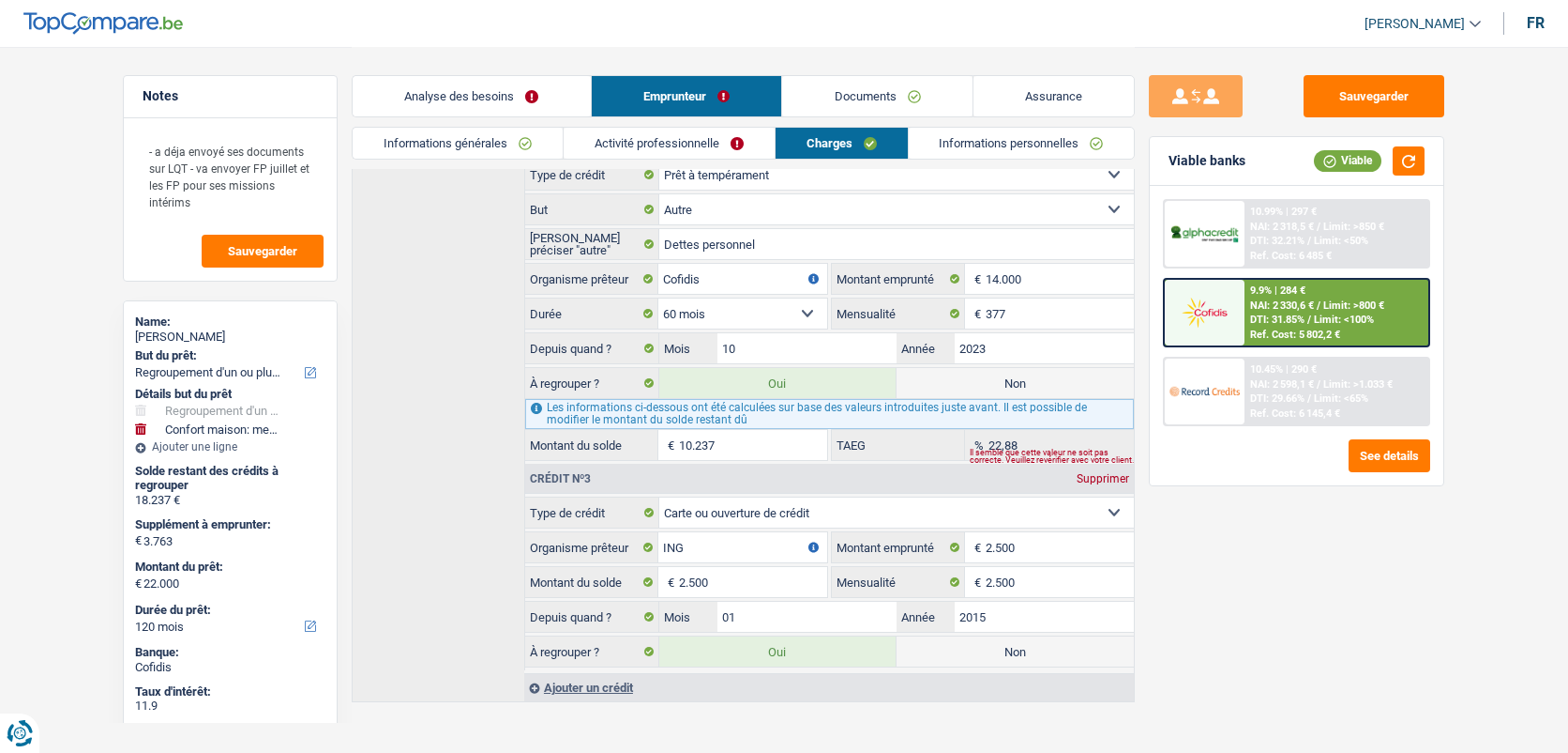
scroll to position [574, 0]
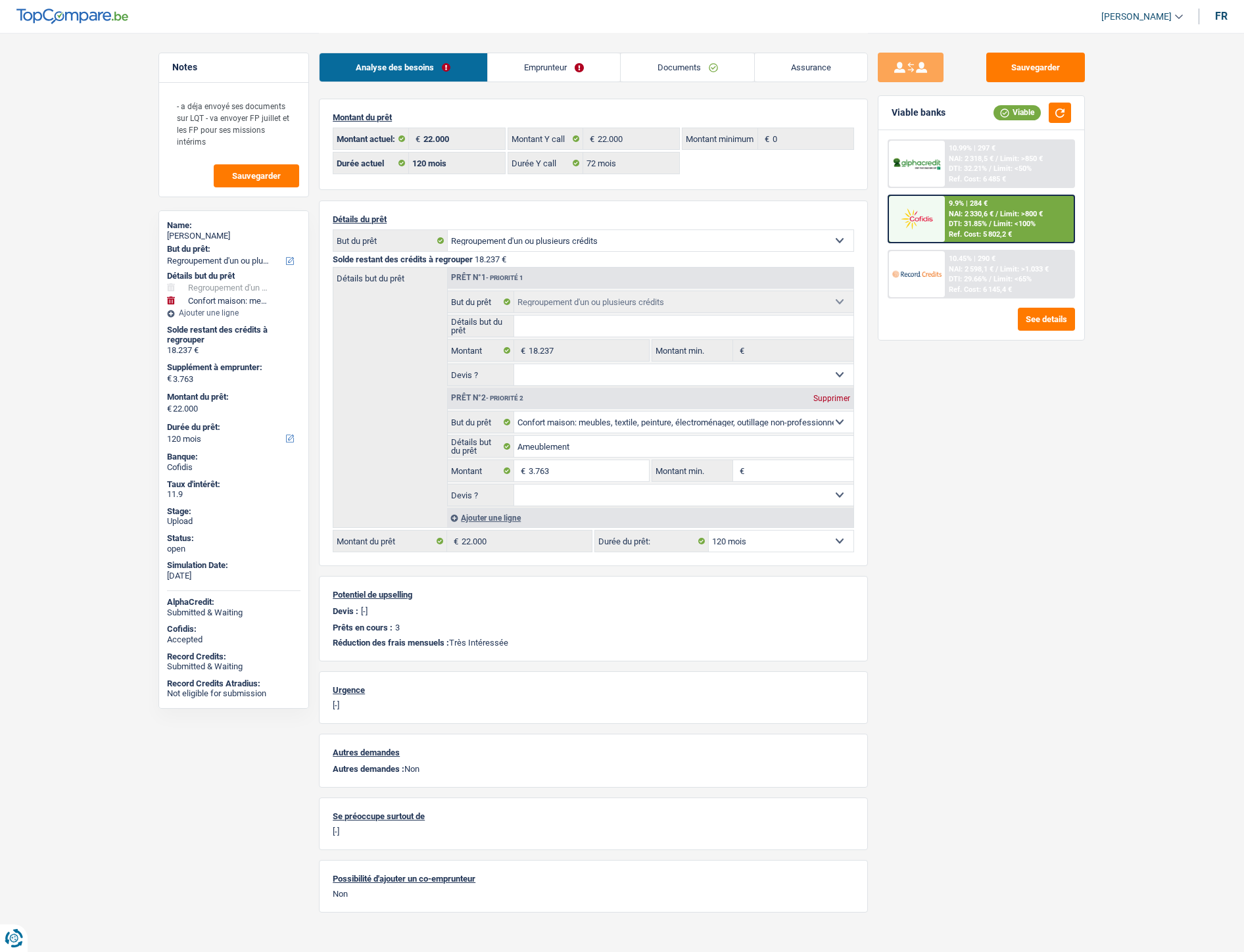
select select "refinancing"
select select "household"
select select "120"
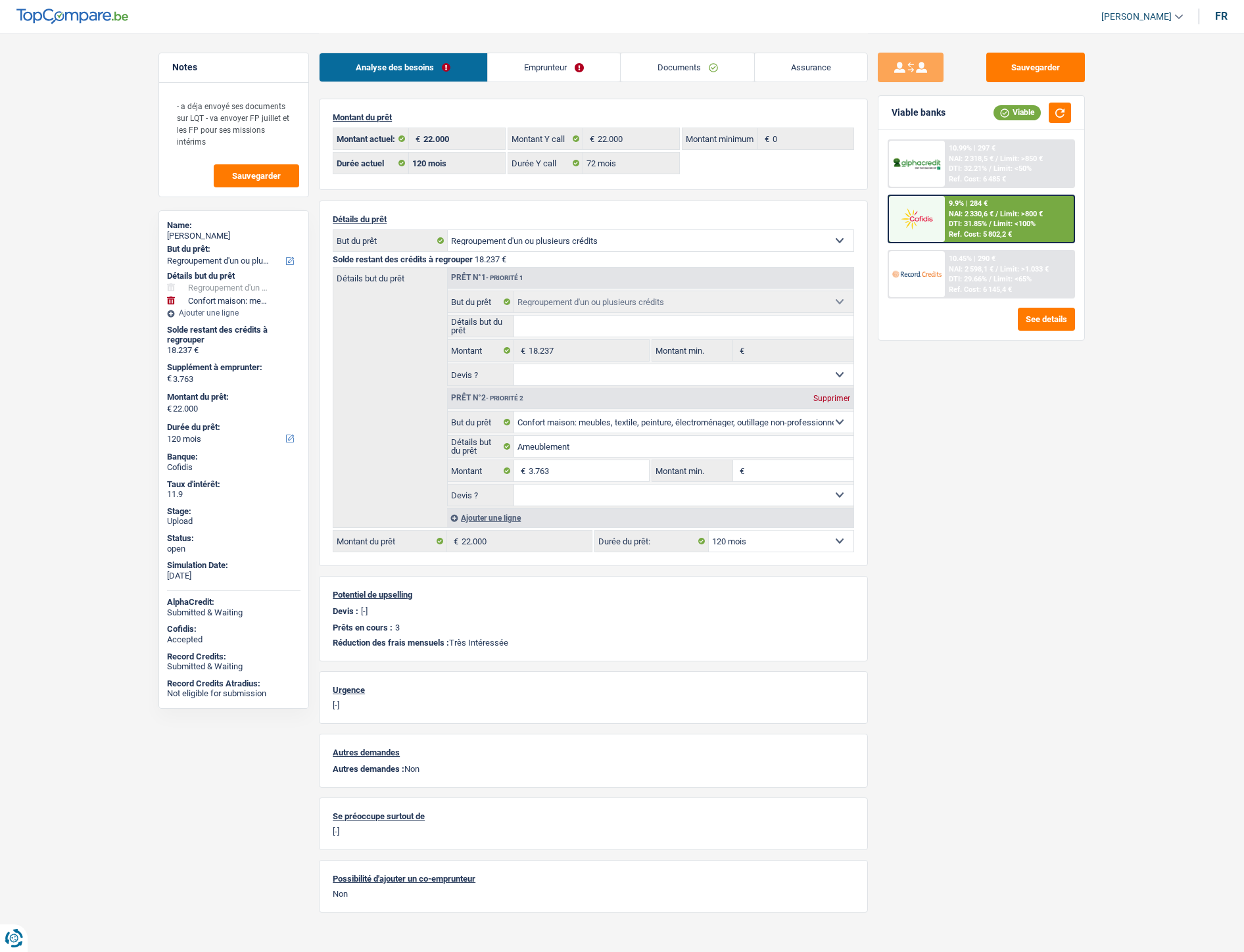
select select "72"
select select "refinancing"
select select "household"
select select "120"
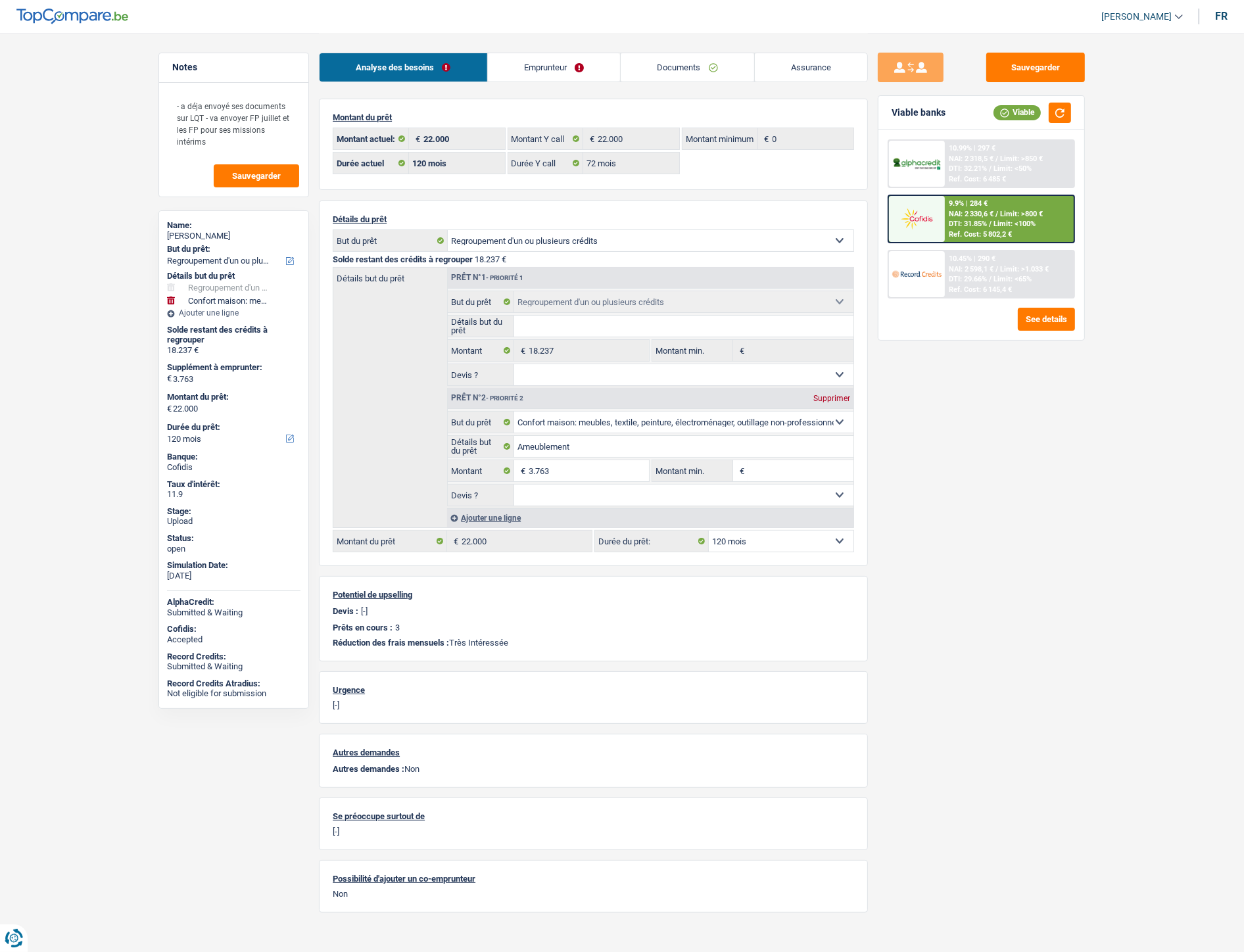
click at [675, 66] on link "Documents" at bounding box center [688, 67] width 134 height 29
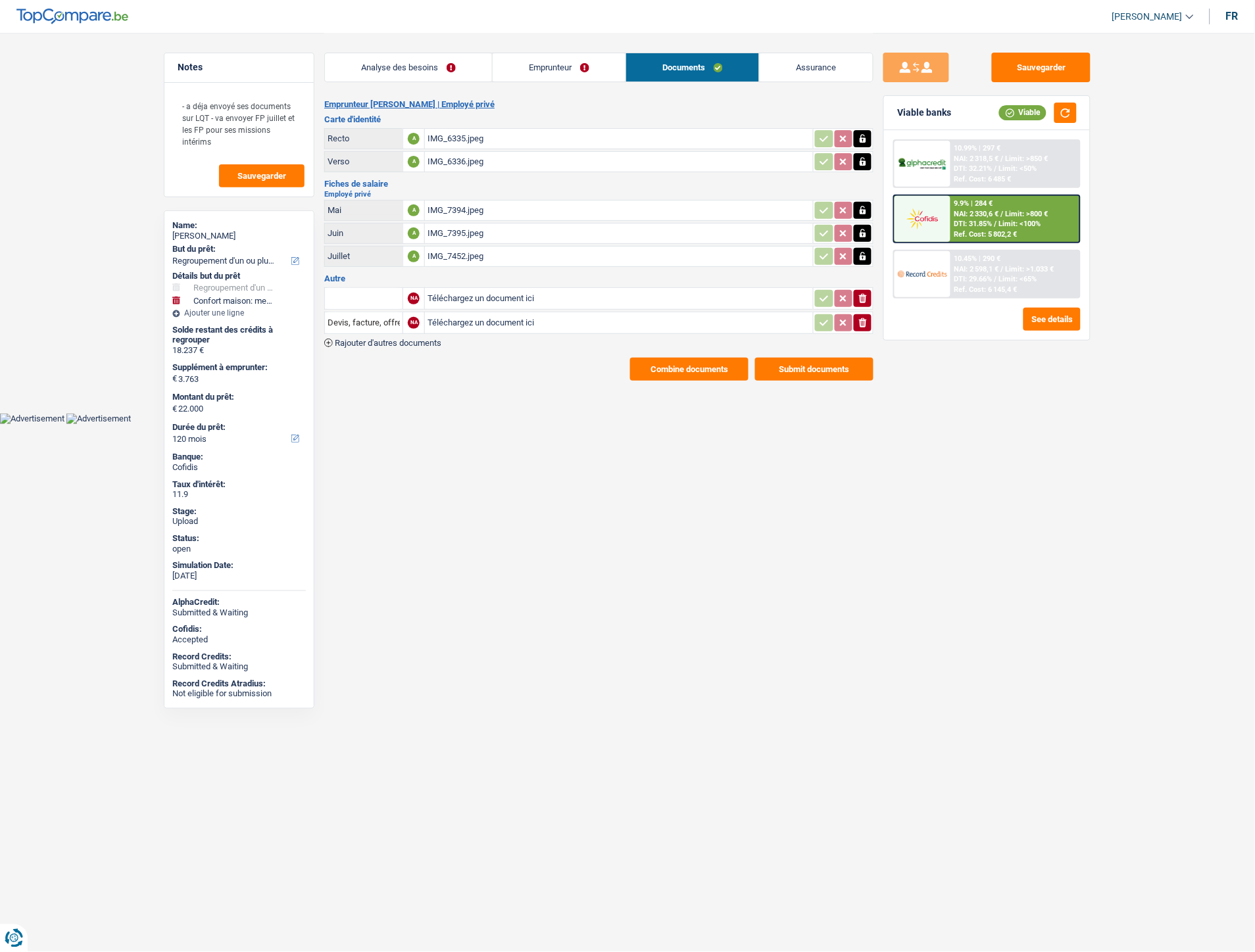
click at [491, 291] on input "Téléchargez un document ici" at bounding box center [618, 298] width 383 height 20
type input "C:\fakepath\IMG-20250911-WA0001.jpg"
click at [462, 318] on input "Téléchargez un document ici" at bounding box center [618, 323] width 383 height 20
type input "C:\fakepath\IMG-20250911-WA0009.jpg"
click at [379, 340] on span "Rajouter d'autres documents" at bounding box center [388, 343] width 107 height 8
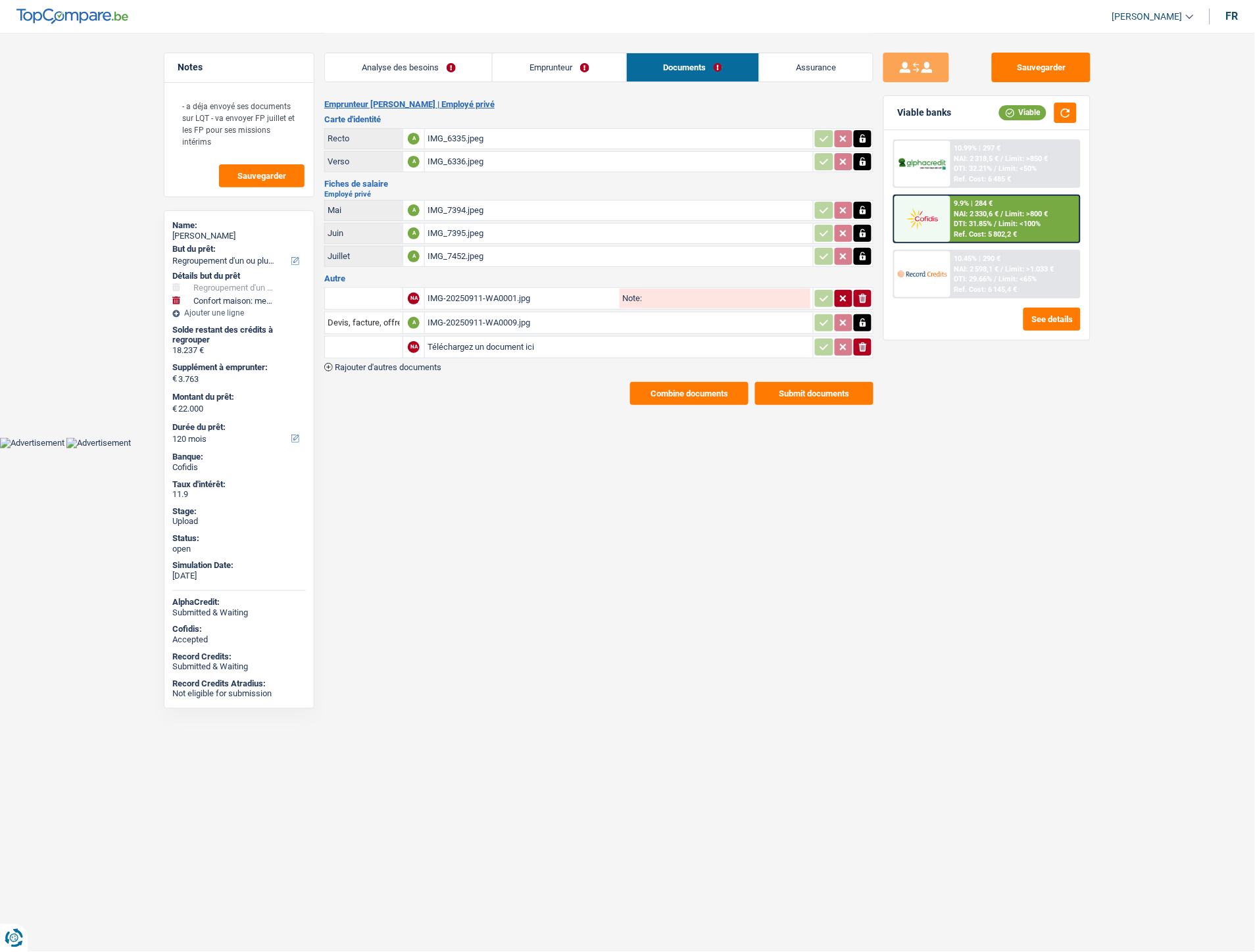
click at [467, 340] on input "Téléchargez un document ici" at bounding box center [618, 347] width 383 height 20
type input "C:\fakepath\Extrait Mme Janssens.pdf"
click at [356, 292] on input "text" at bounding box center [364, 298] width 73 height 21
click at [373, 317] on li "Carte bancaire" at bounding box center [399, 325] width 135 height 17
type input "Carte bancaire"
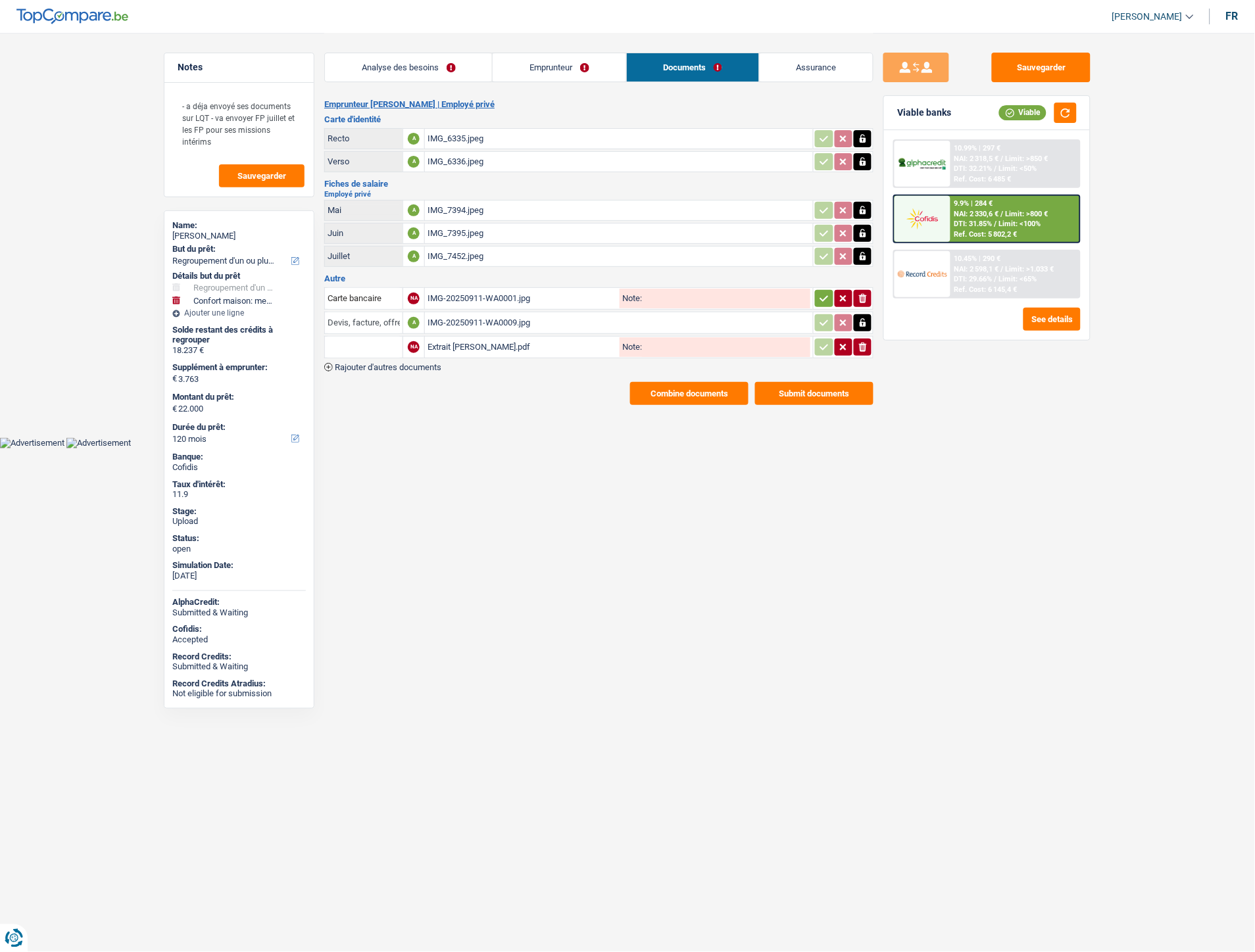
click at [374, 319] on input "Devis, facture, offre, bon de commande" at bounding box center [364, 323] width 73 height 21
click at [376, 343] on li "Carte bancaire" at bounding box center [399, 349] width 135 height 17
type input "Carte bancaire"
click at [367, 344] on input "text" at bounding box center [364, 347] width 73 height 21
click at [424, 398] on li "Extraits de compte de toutes les transactions 3 derniers mois" at bounding box center [457, 406] width 250 height 17
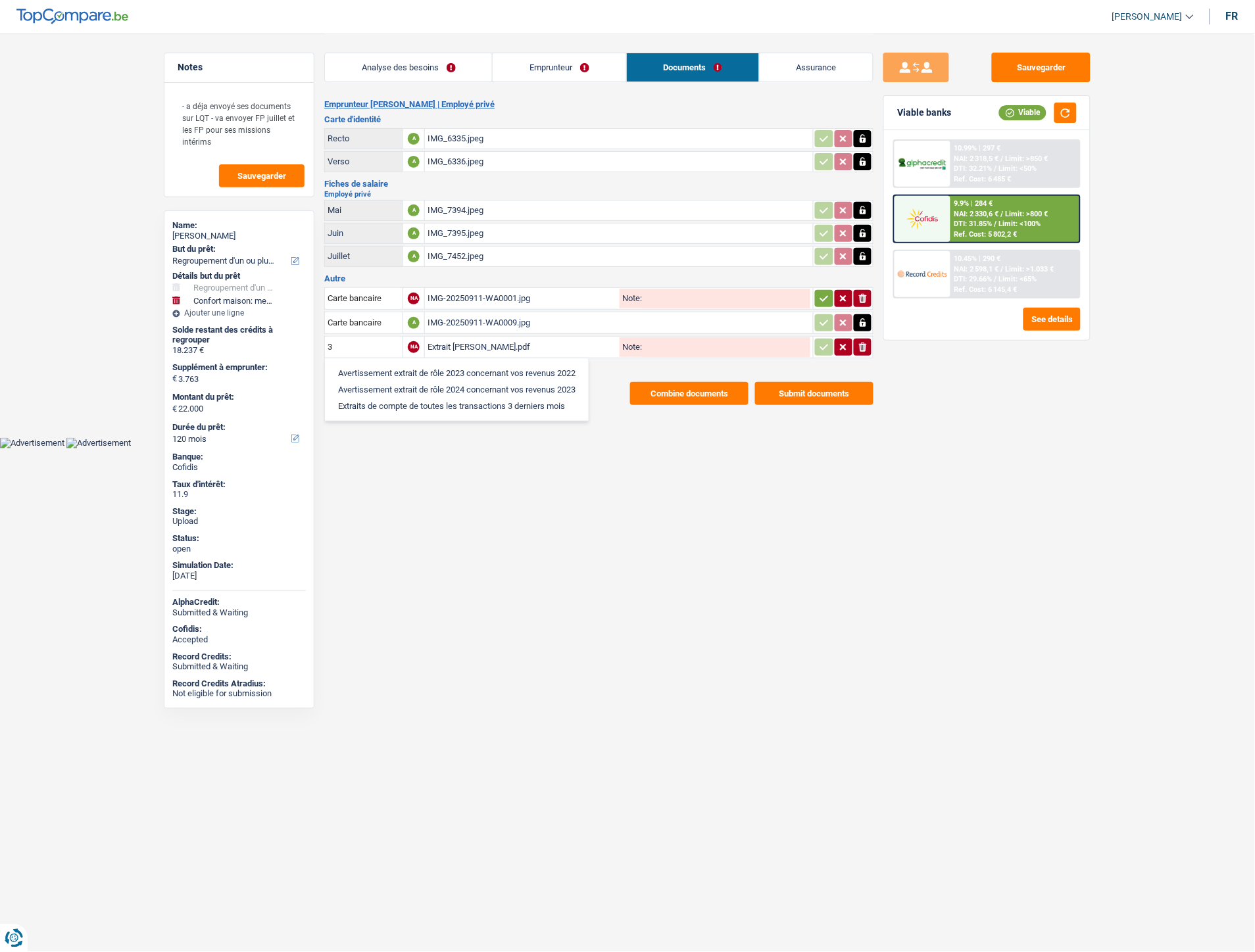
type input "Extraits de compte de toutes les transactions 3 derniers mois"
click at [817, 297] on button "button" at bounding box center [823, 298] width 17 height 17
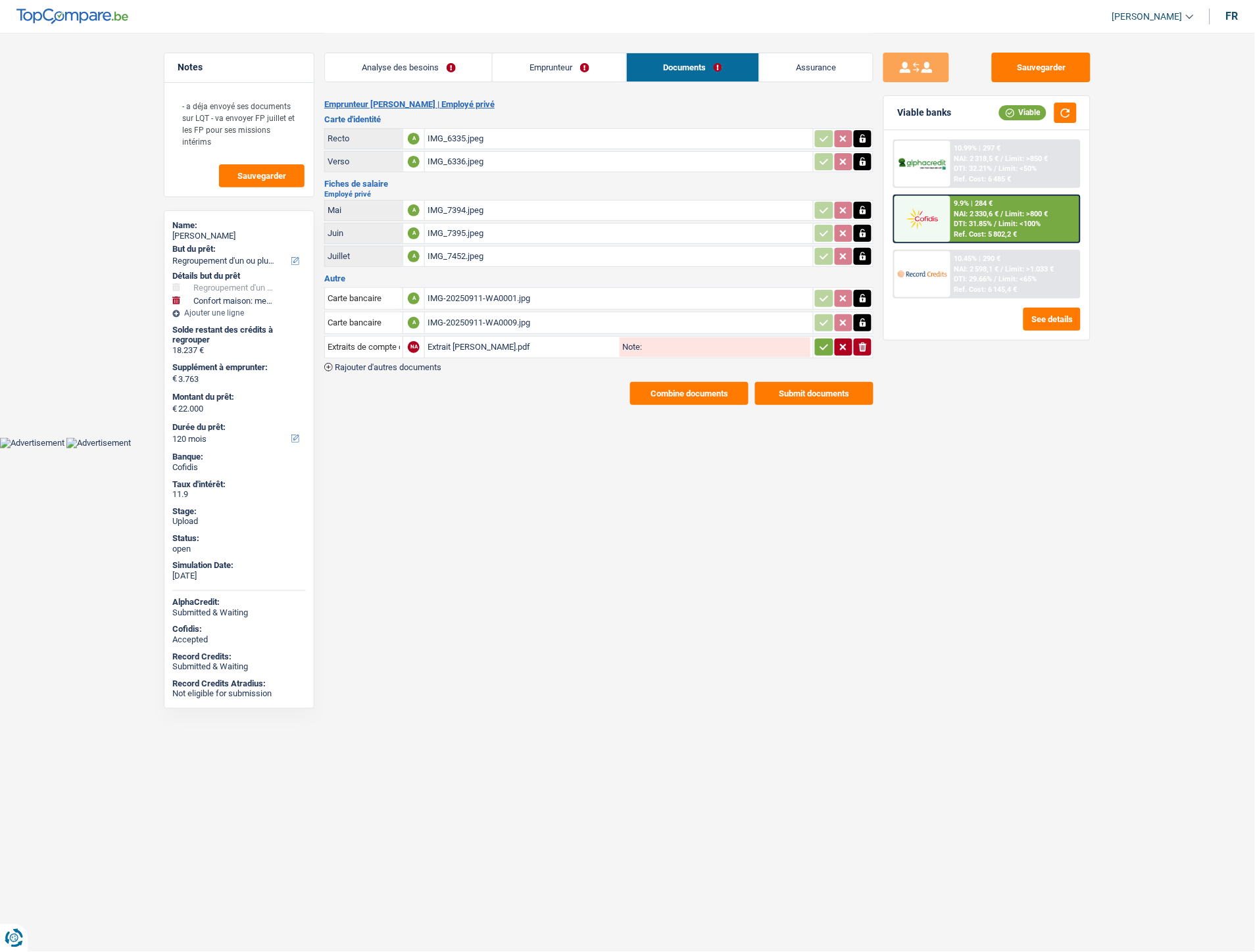
click at [823, 341] on icon "button" at bounding box center [824, 347] width 10 height 13
click at [630, 399] on div "Combine documents Submit documents" at bounding box center [599, 393] width 549 height 23
click at [1042, 61] on button "Sauvegarder" at bounding box center [1042, 67] width 99 height 29
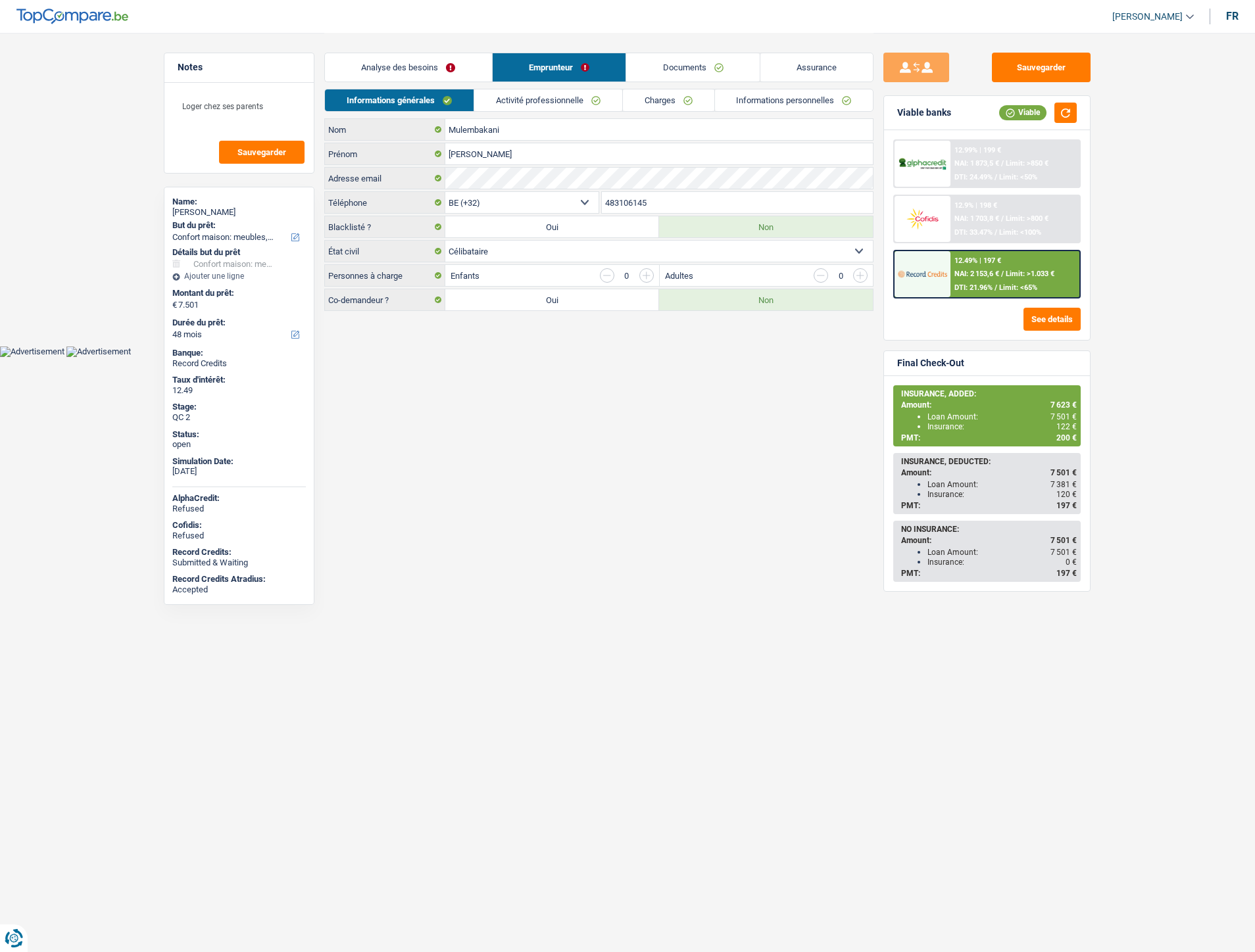
select select "household"
select select "48"
select select "32"
select select "single"
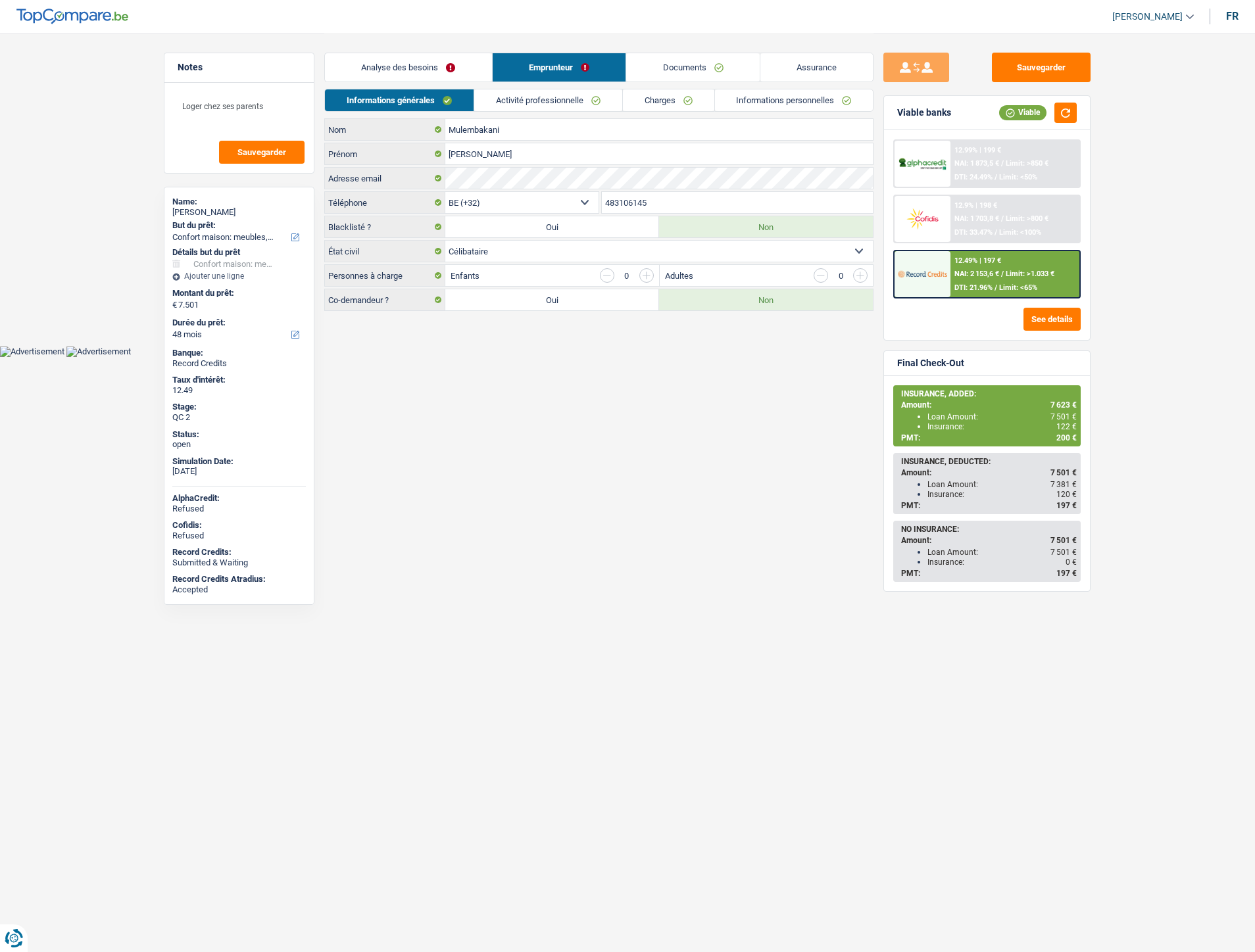
select select "worker"
select select "netSalary"
select select "mealVouchers"
click at [561, 99] on link "Activité professionnelle" at bounding box center [548, 100] width 148 height 22
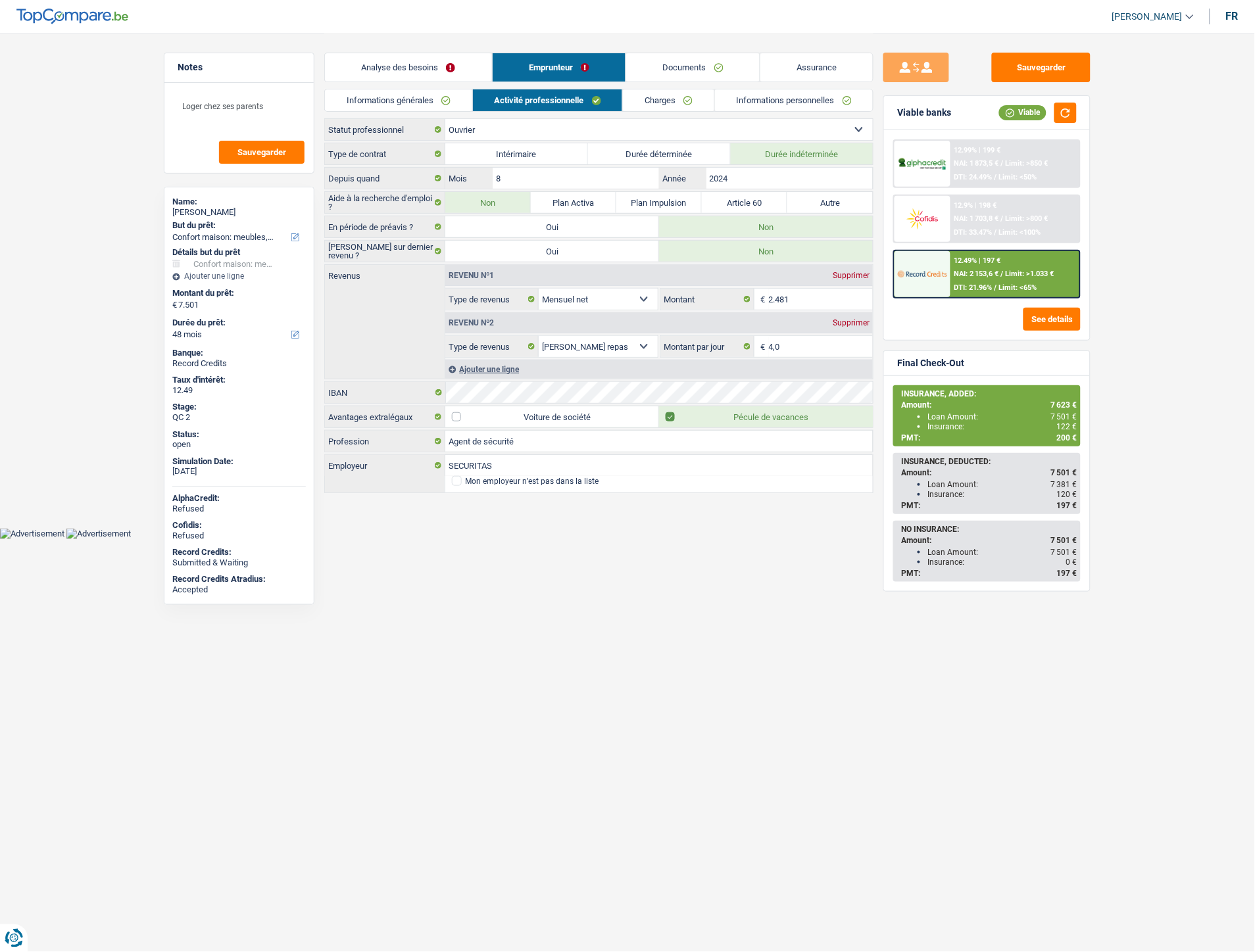
click at [425, 93] on link "Informations générales" at bounding box center [398, 100] width 147 height 22
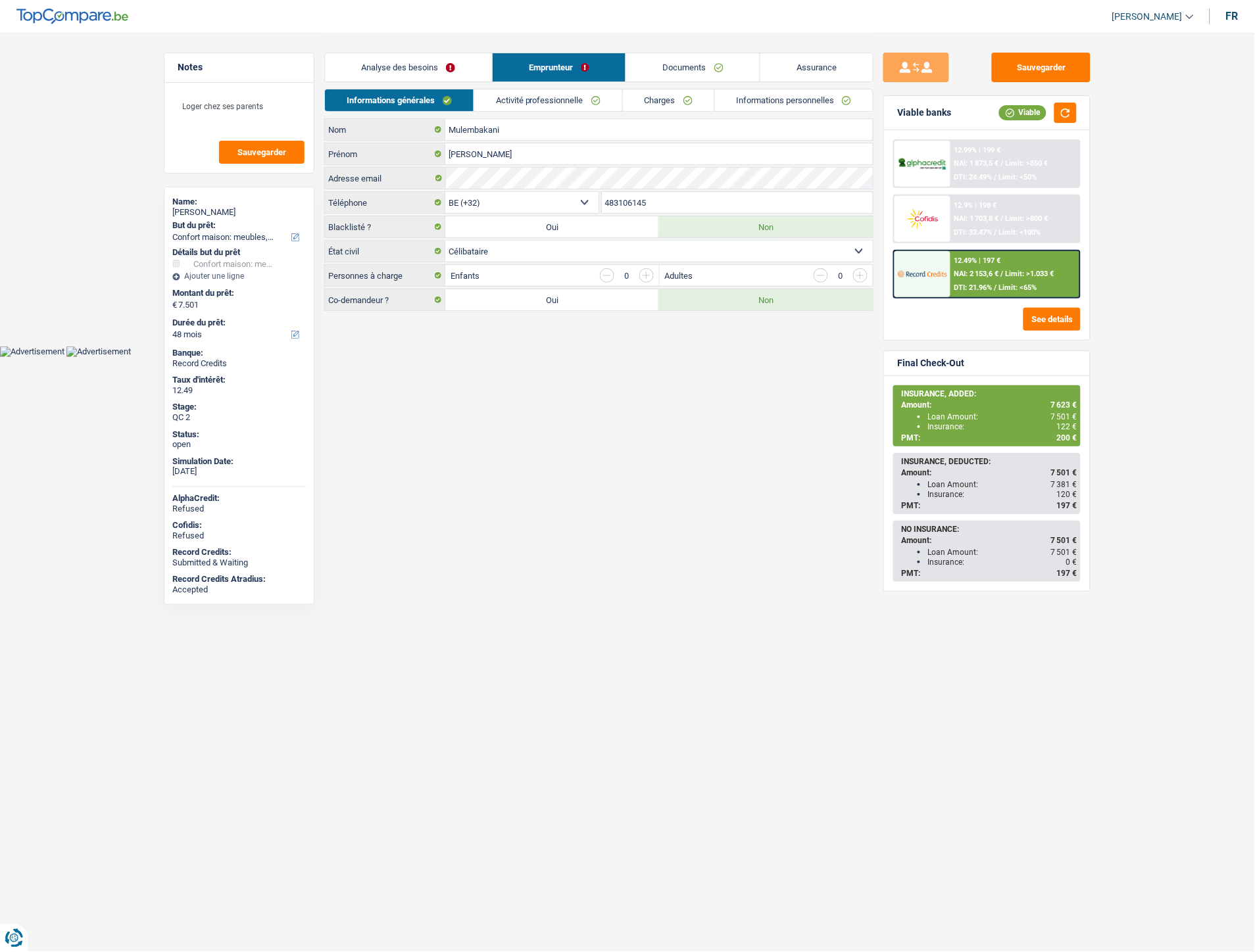
click at [522, 102] on link "Activité professionnelle" at bounding box center [548, 100] width 148 height 22
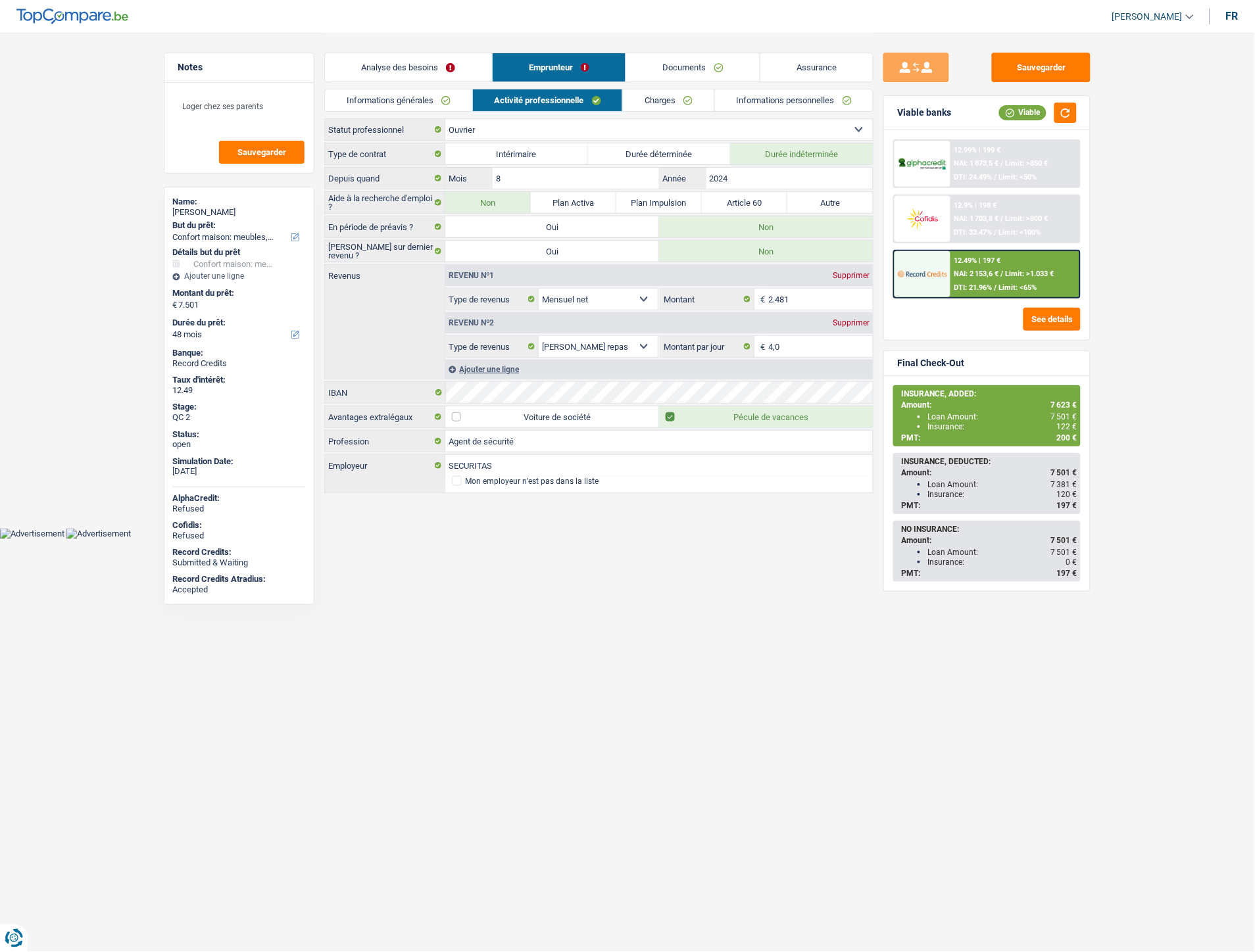
click at [650, 97] on link "Charges" at bounding box center [668, 100] width 91 height 22
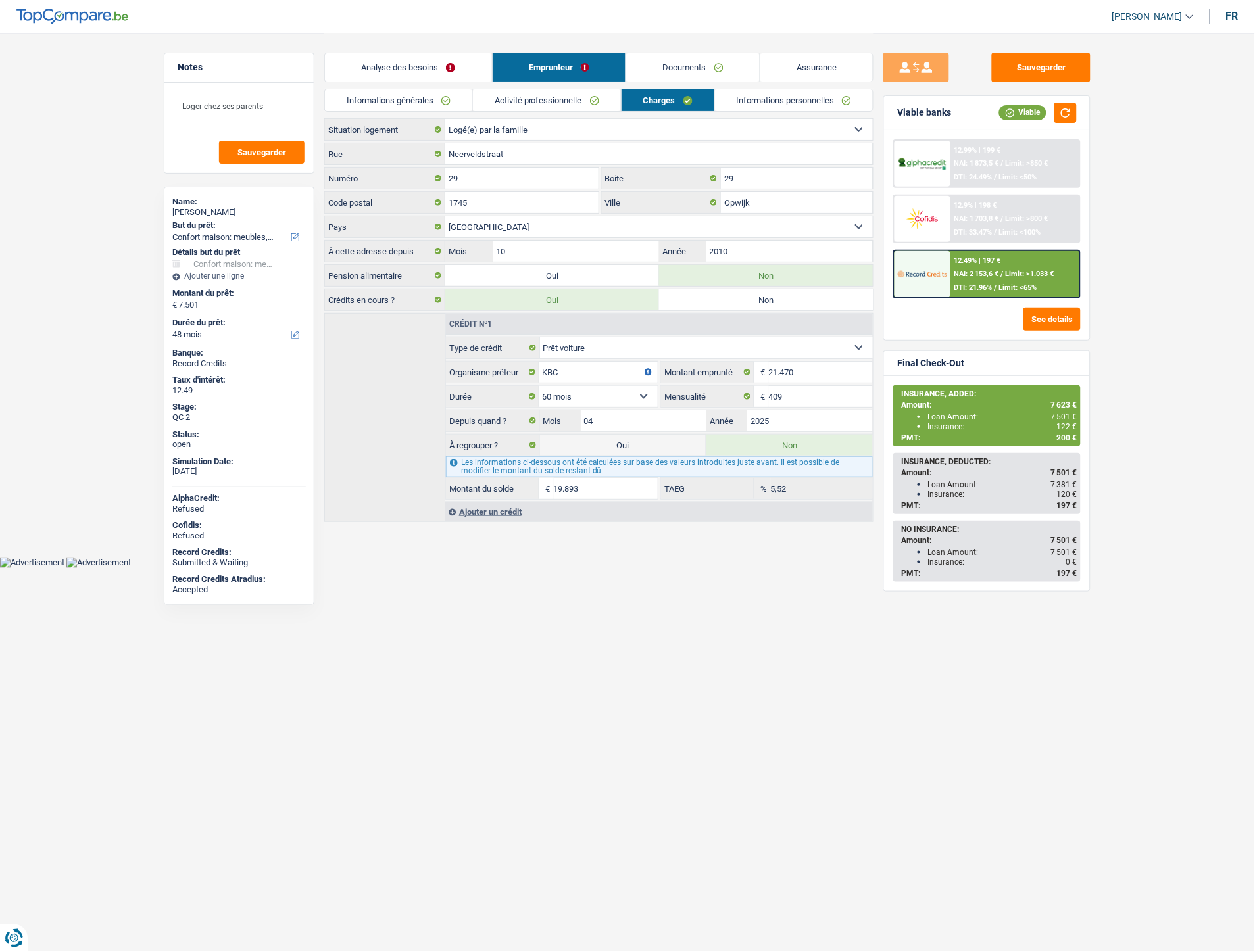
click at [746, 106] on link "Informations personnelles" at bounding box center [794, 100] width 158 height 22
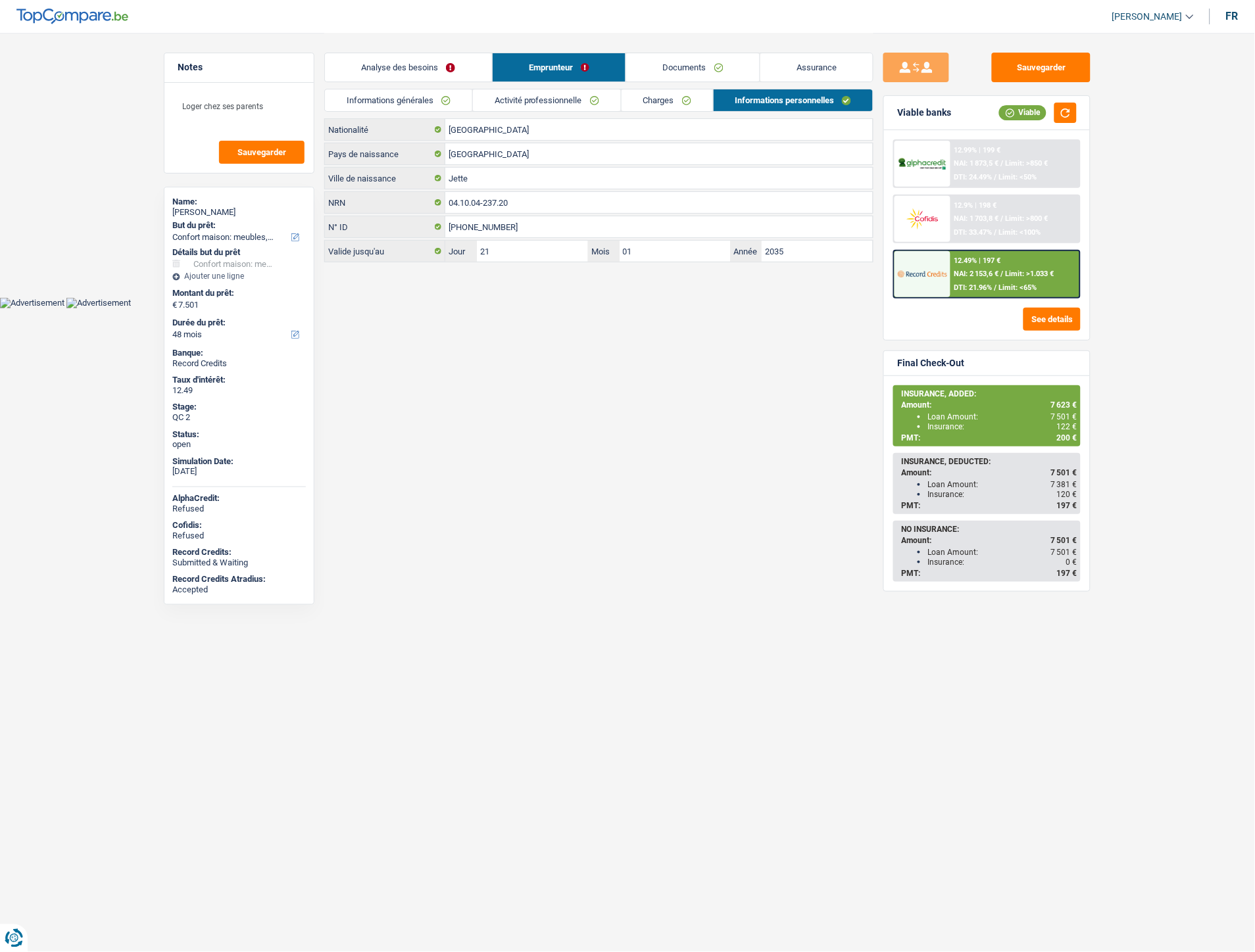
click at [645, 98] on link "Charges" at bounding box center [667, 100] width 91 height 22
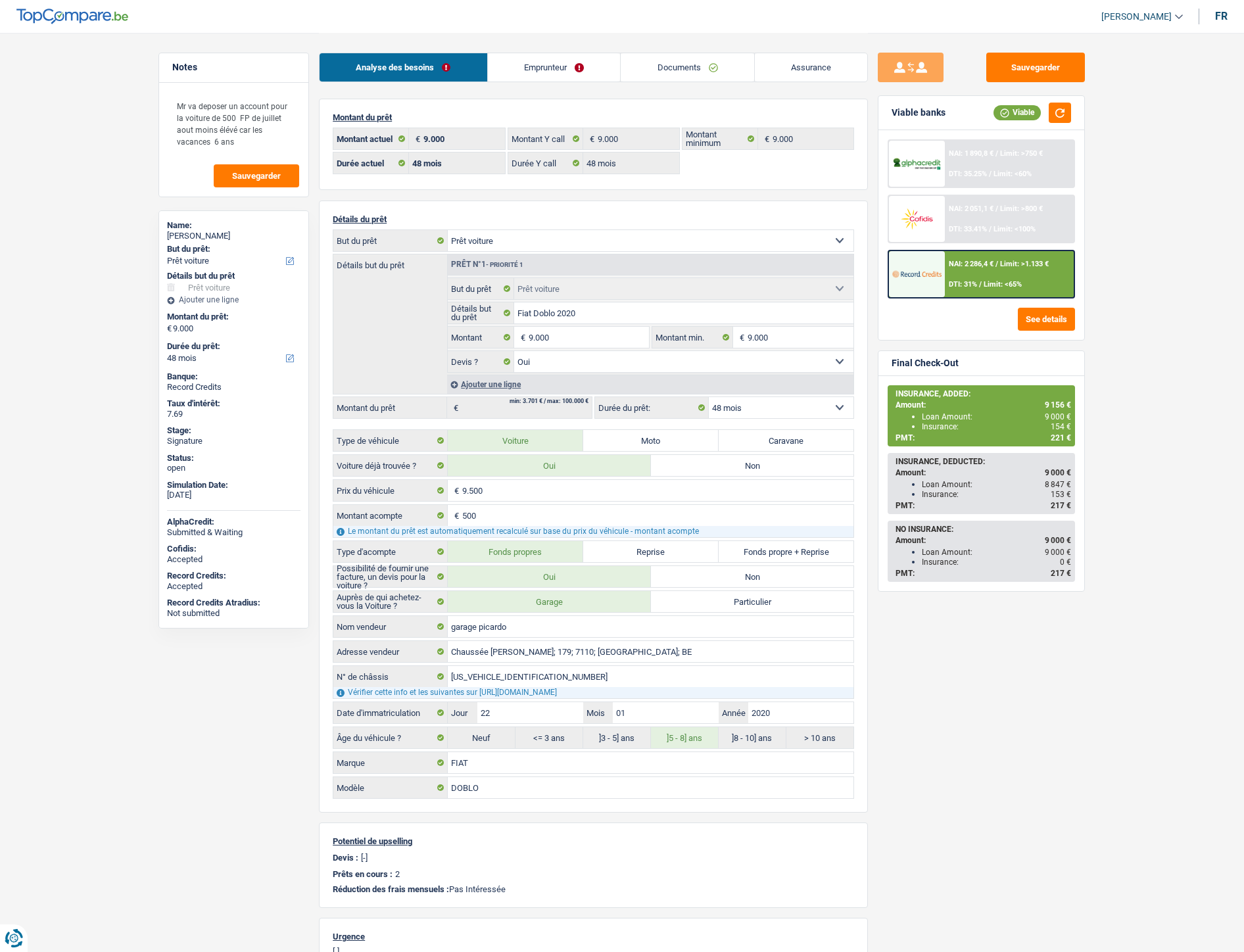
select select "car"
select select "48"
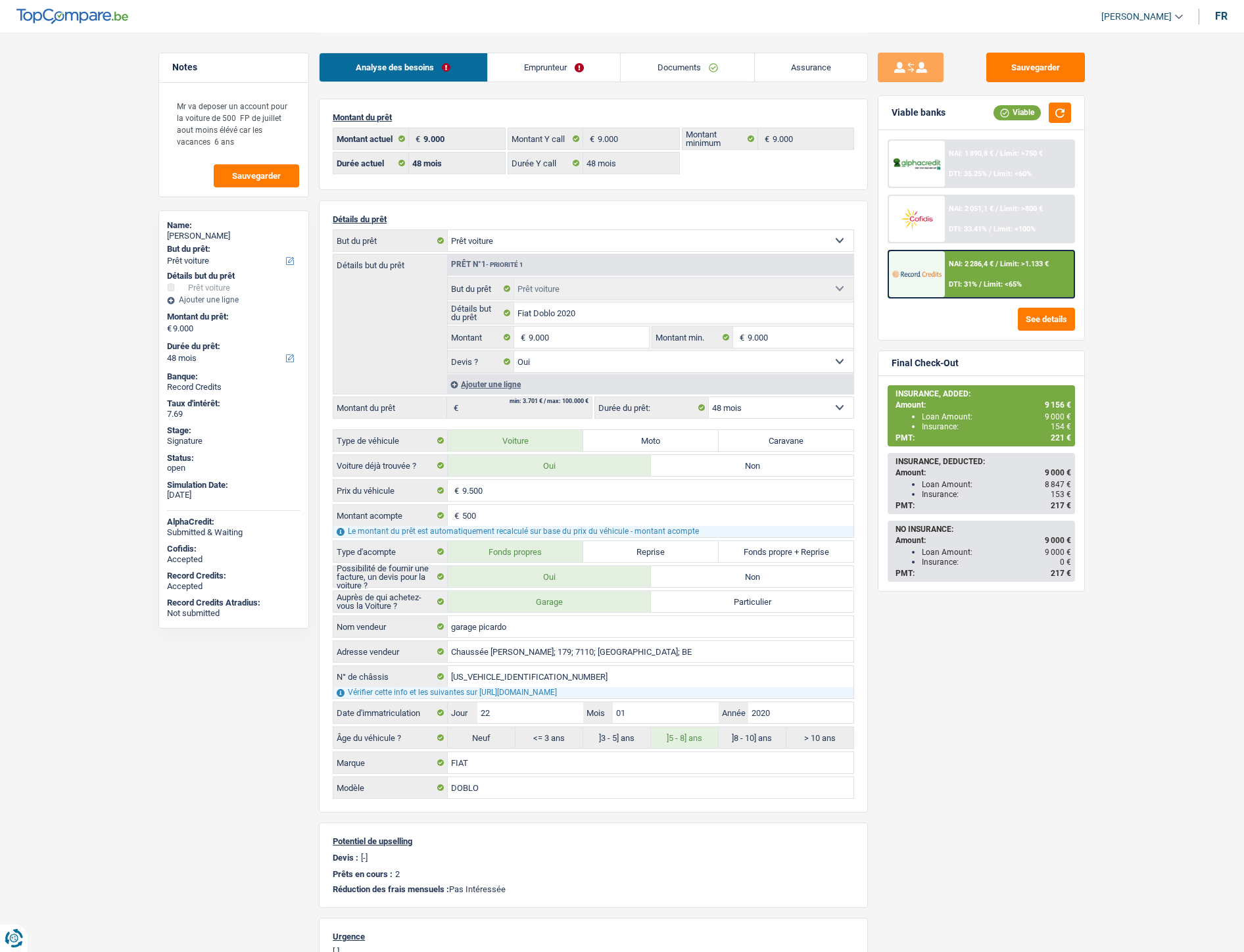
select select "car"
select select "yes"
select select "48"
select select "32"
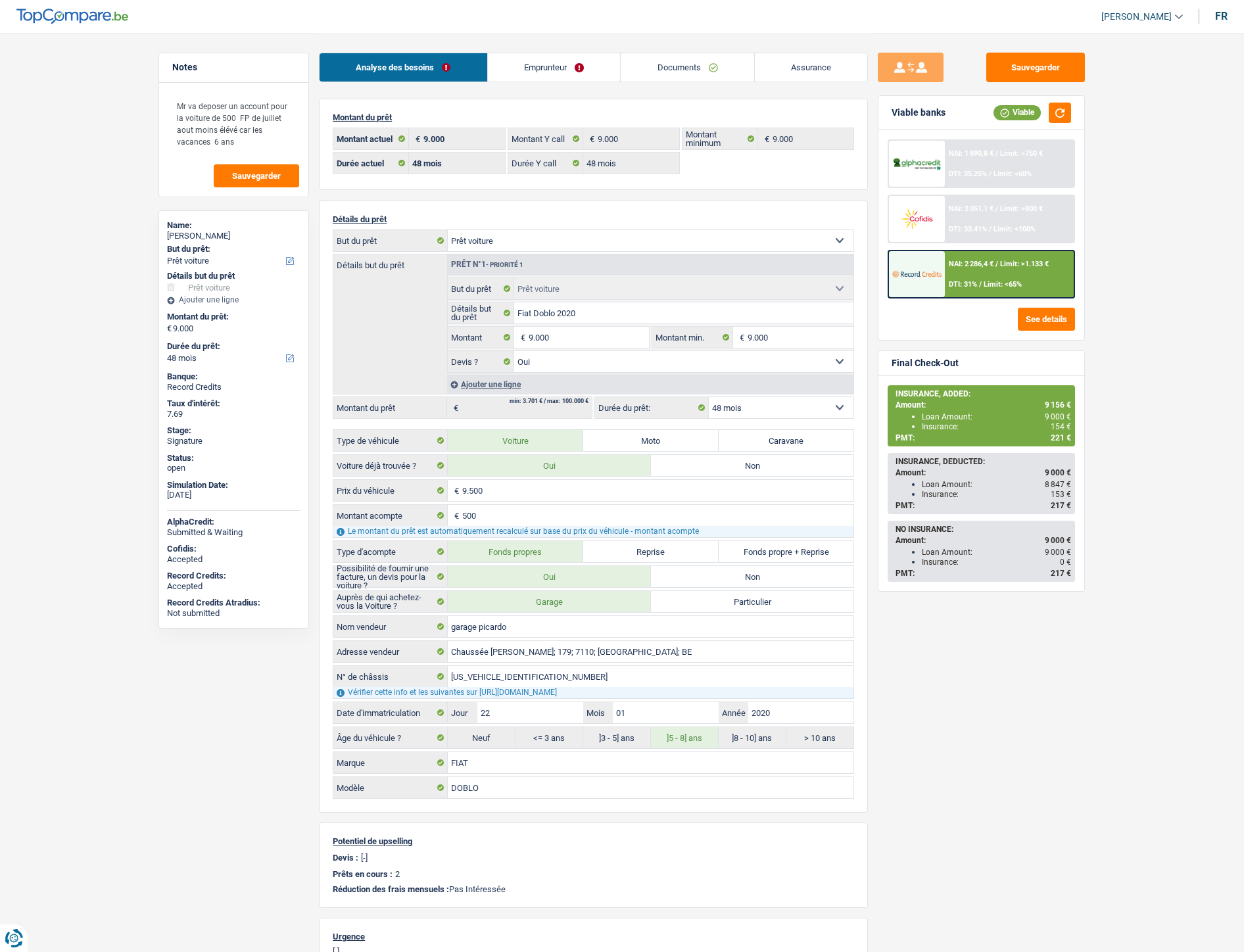
select select "cohabitation"
click at [536, 66] on link "Emprunteur" at bounding box center [554, 67] width 133 height 29
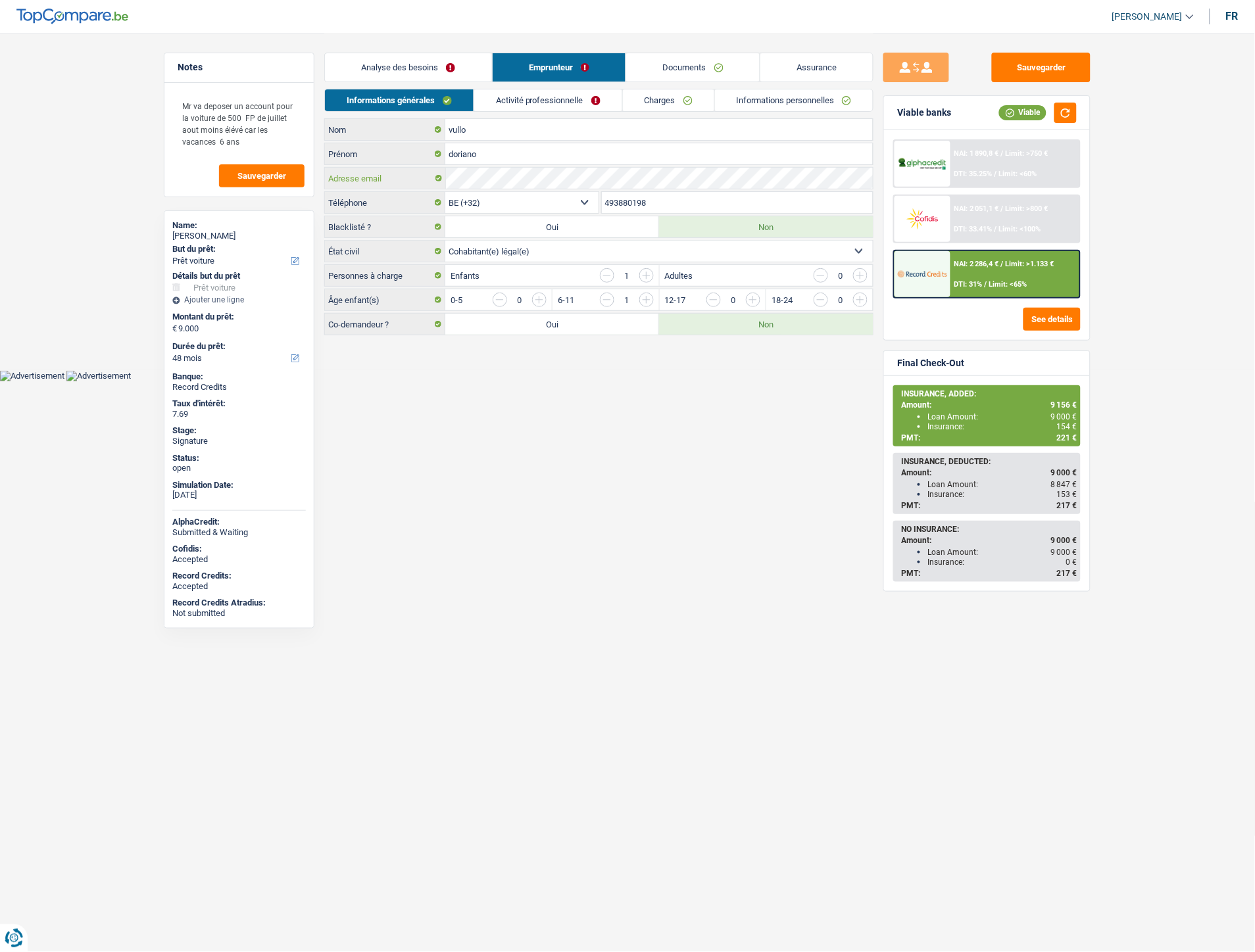
click at [445, 178] on div "Adresse email" at bounding box center [599, 178] width 548 height 21
